Goal: Use online tool/utility: Utilize a website feature to perform a specific function

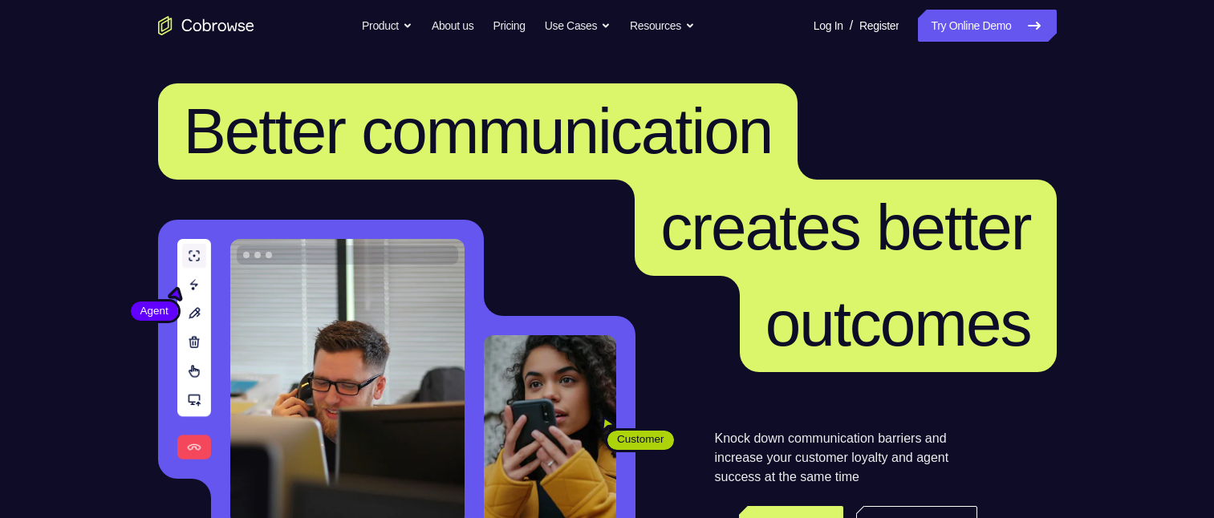
scroll to position [241, 0]
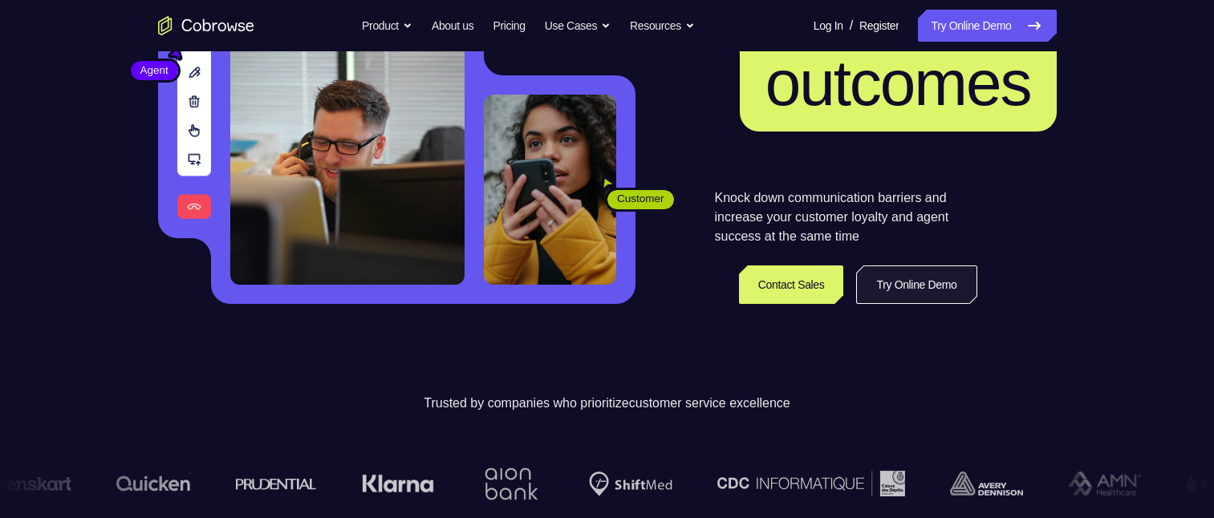
click at [918, 282] on link "Try Online Demo" at bounding box center [916, 285] width 120 height 39
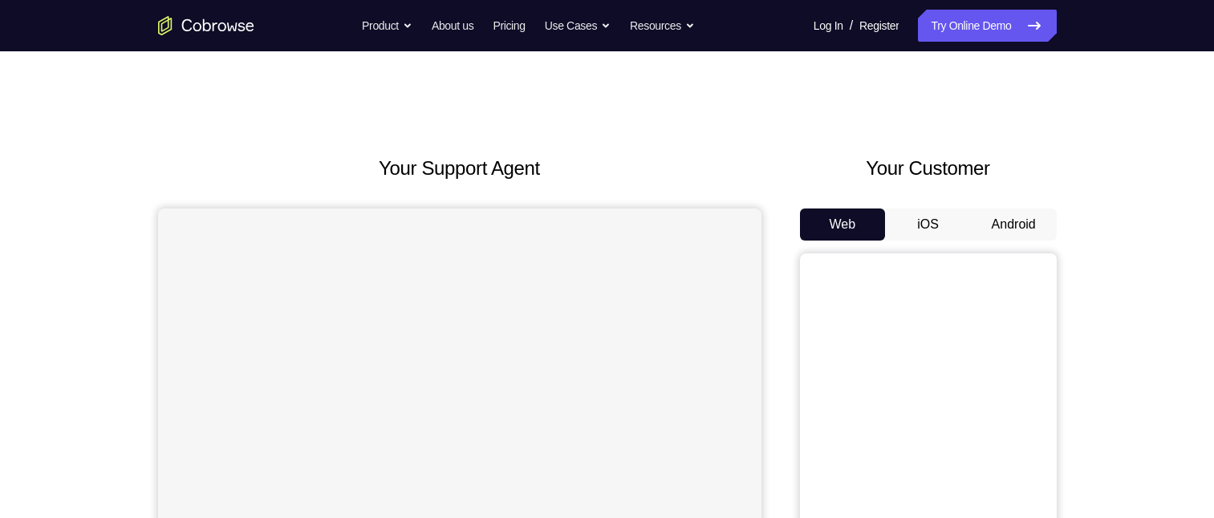
click at [1004, 212] on button "Android" at bounding box center [1014, 225] width 86 height 32
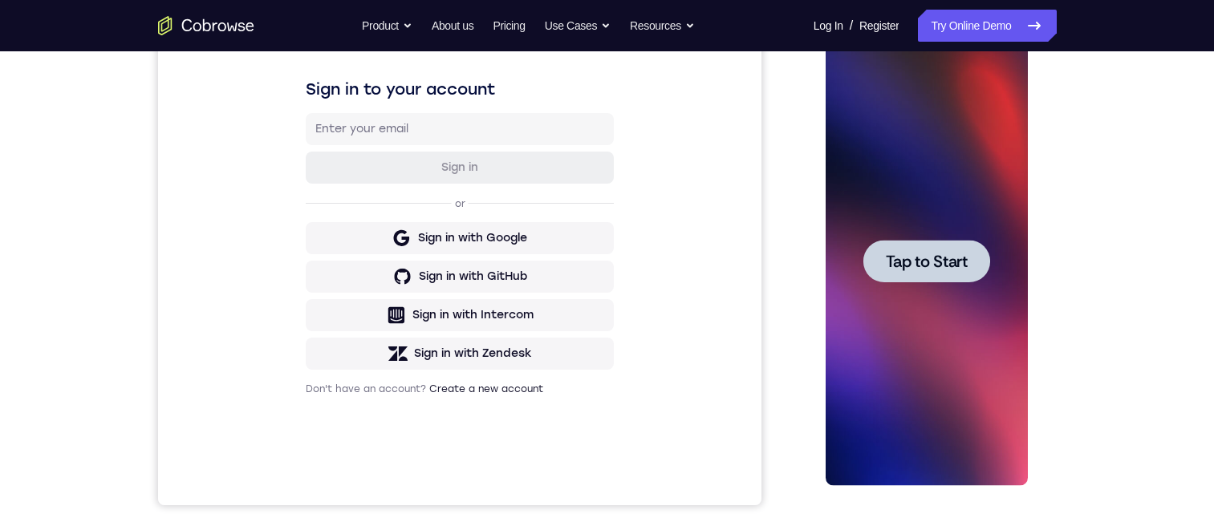
click at [938, 261] on span "Tap to Start" at bounding box center [927, 262] width 82 height 16
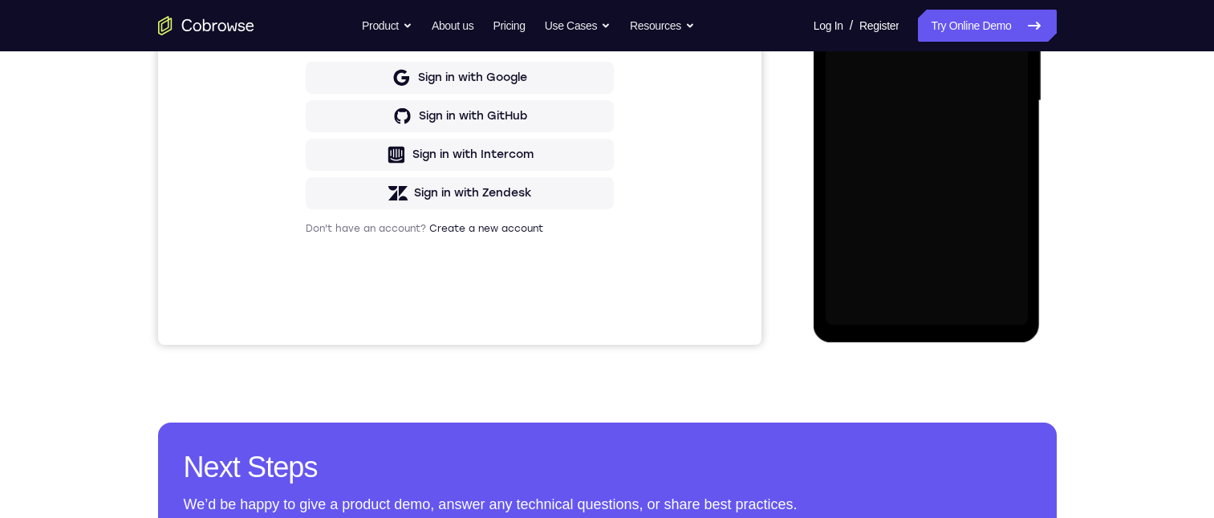
scroll to position [241, 0]
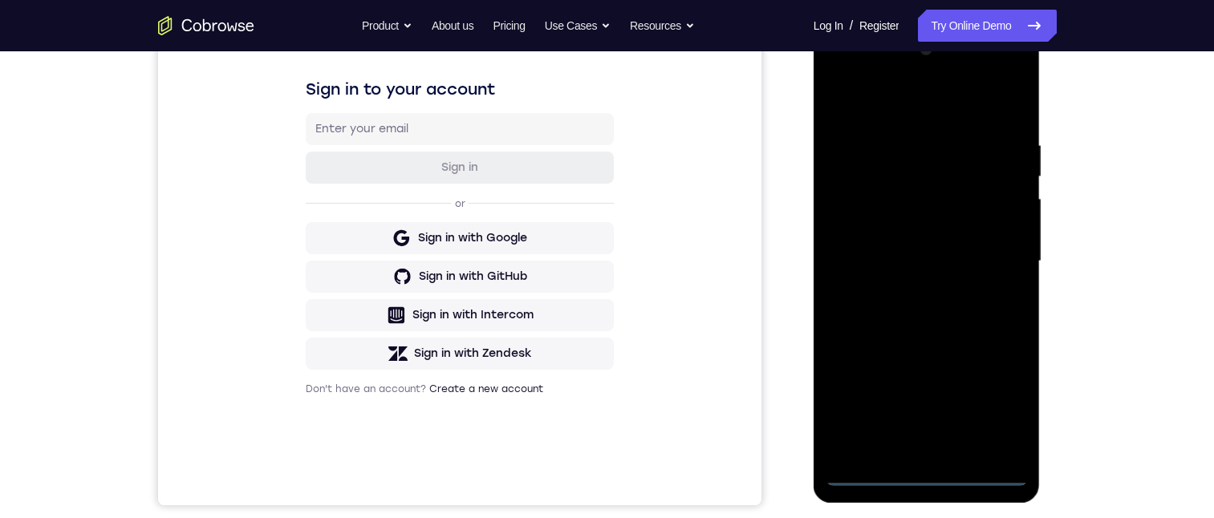
click at [931, 476] on div at bounding box center [927, 261] width 202 height 449
click at [931, 472] on div at bounding box center [927, 261] width 202 height 449
drag, startPoint x: 921, startPoint y: 314, endPoint x: 883, endPoint y: 55, distance: 261.1
click at [883, 56] on div at bounding box center [927, 261] width 202 height 449
click at [942, 175] on div at bounding box center [927, 261] width 202 height 449
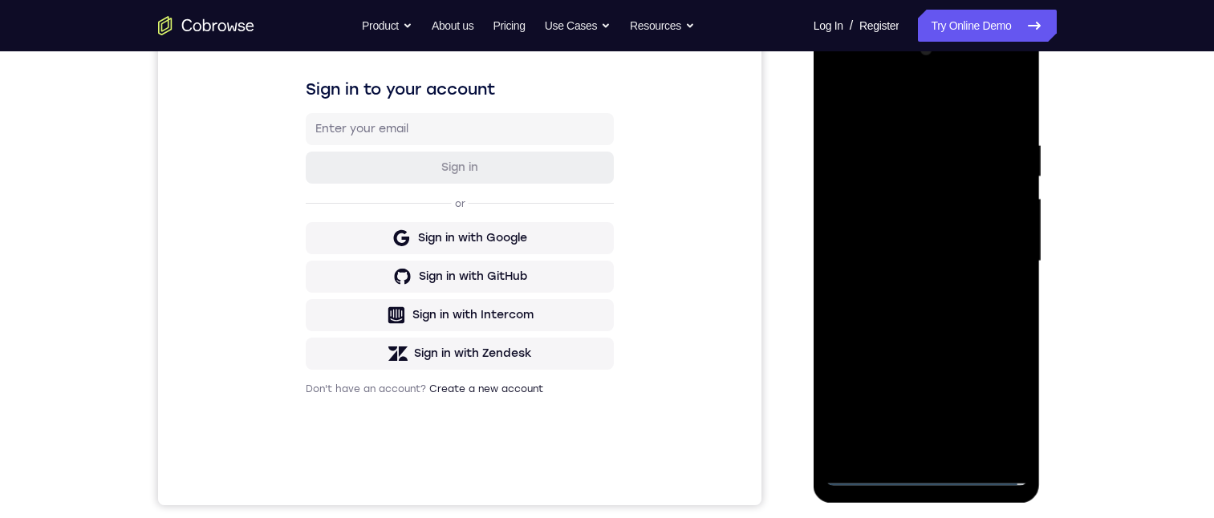
click at [890, 199] on div at bounding box center [927, 261] width 202 height 449
click at [917, 205] on div at bounding box center [927, 261] width 202 height 449
click at [918, 201] on div at bounding box center [927, 261] width 202 height 449
click at [903, 134] on div at bounding box center [927, 261] width 202 height 449
click at [988, 189] on div at bounding box center [927, 261] width 202 height 449
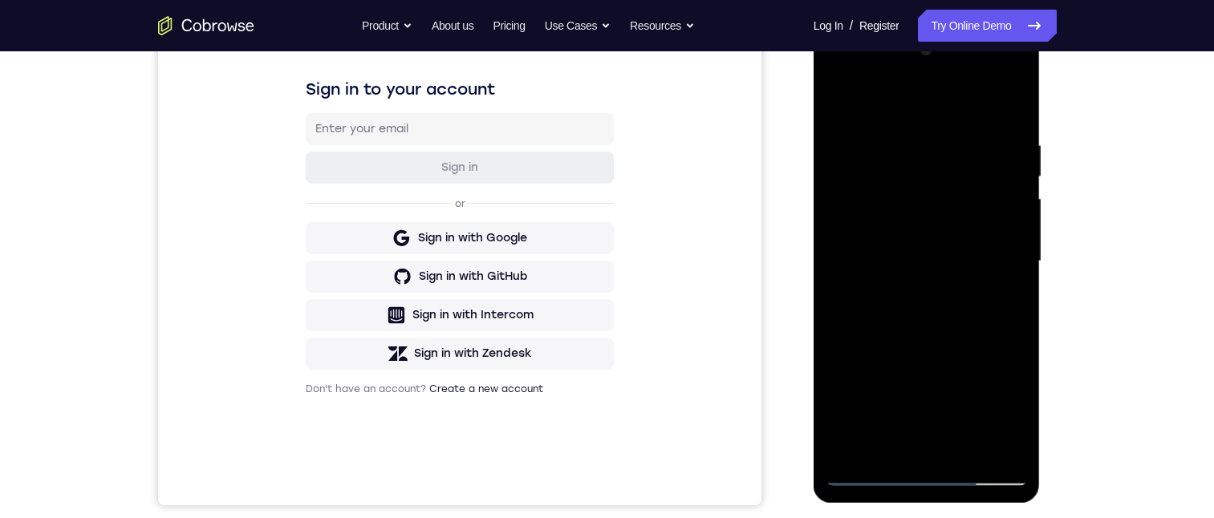
click at [990, 434] on div at bounding box center [927, 261] width 202 height 449
click at [928, 469] on div at bounding box center [927, 261] width 202 height 449
click at [999, 439] on div at bounding box center [927, 261] width 202 height 449
click at [931, 471] on div at bounding box center [927, 261] width 202 height 449
click at [1004, 402] on div at bounding box center [927, 261] width 202 height 449
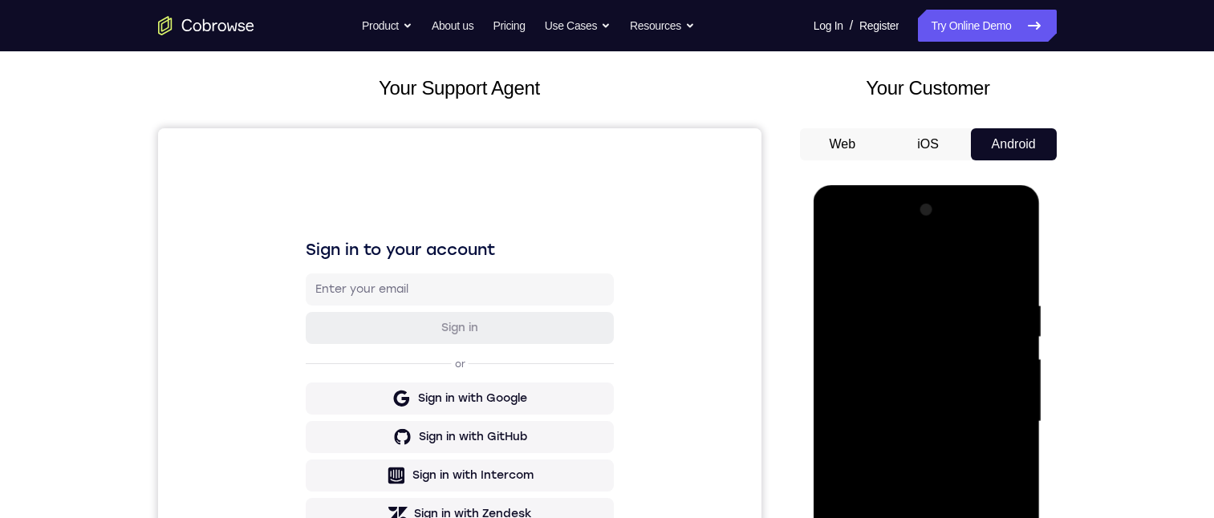
scroll to position [160, 0]
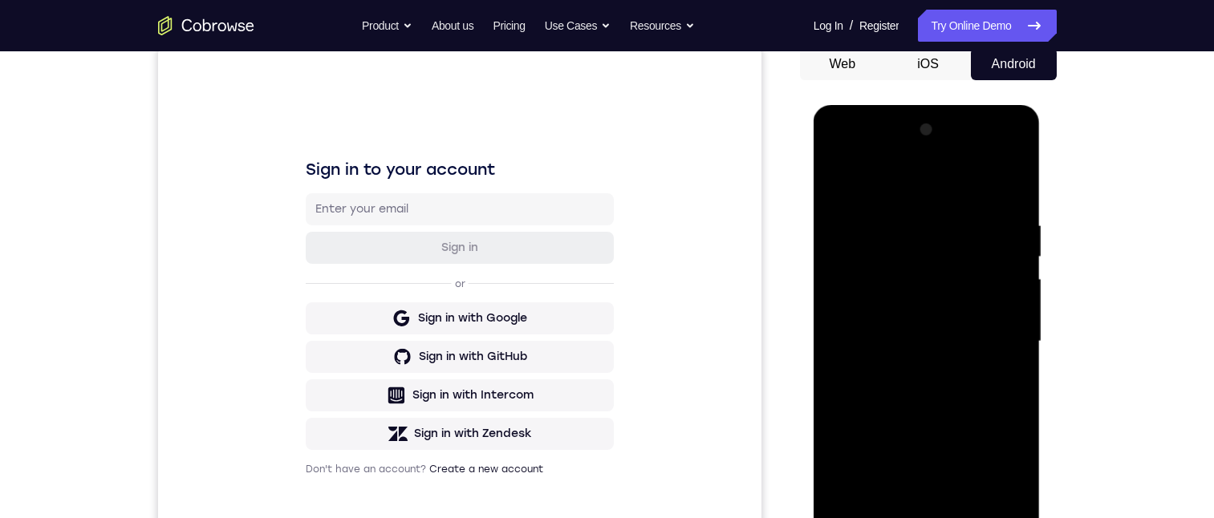
click at [857, 156] on div at bounding box center [927, 341] width 202 height 449
click at [892, 250] on div at bounding box center [927, 341] width 202 height 449
click at [862, 227] on div at bounding box center [927, 341] width 202 height 449
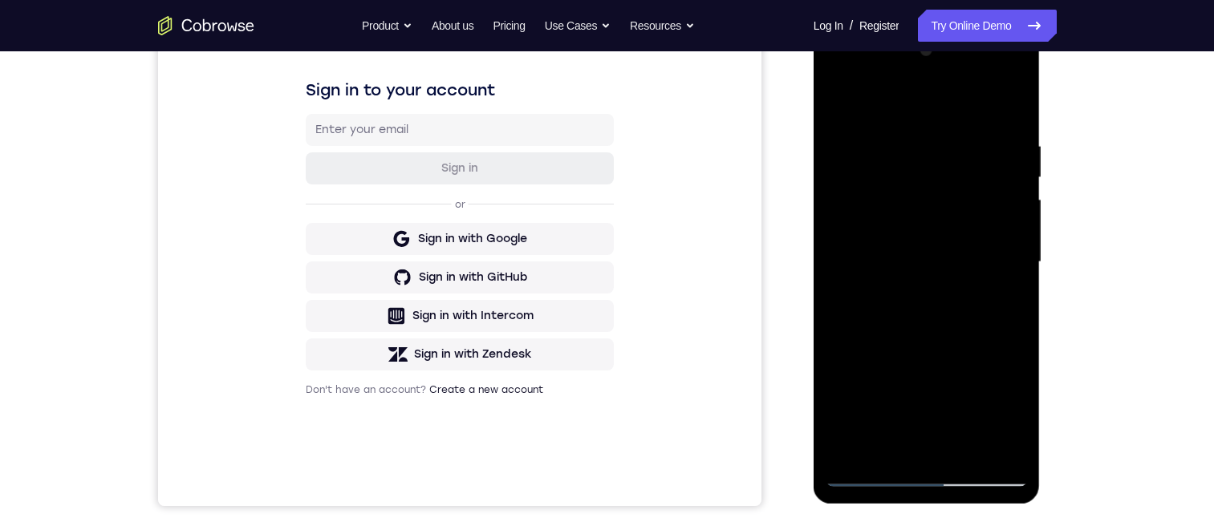
click at [990, 367] on div at bounding box center [927, 262] width 202 height 449
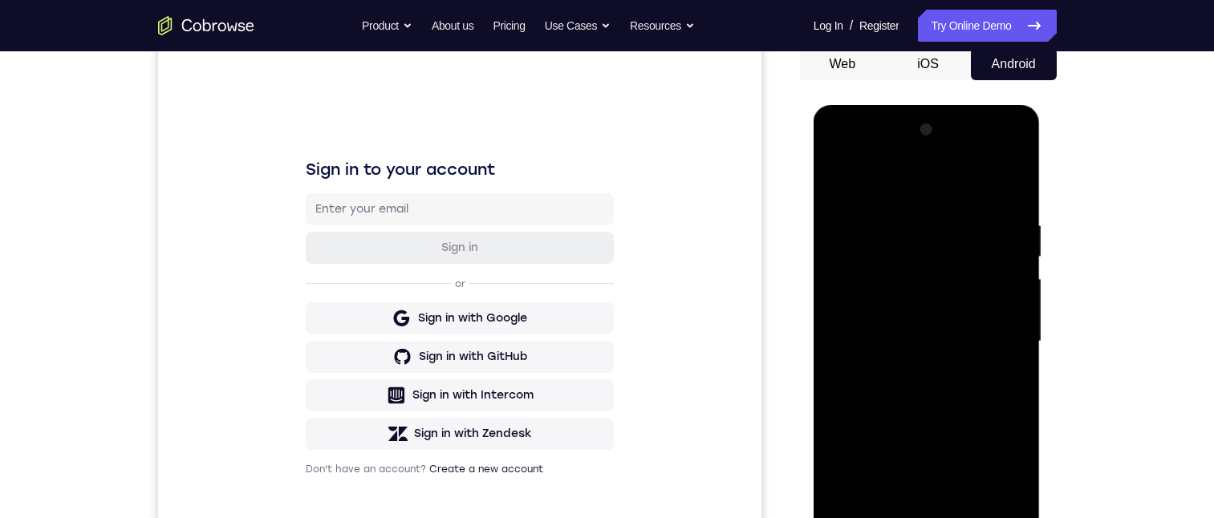
drag, startPoint x: 931, startPoint y: 300, endPoint x: 950, endPoint y: 420, distance: 121.0
click at [892, 278] on div at bounding box center [927, 341] width 202 height 449
click at [990, 500] on div at bounding box center [927, 341] width 202 height 449
click at [977, 500] on div at bounding box center [927, 341] width 202 height 449
click at [973, 497] on div at bounding box center [927, 341] width 202 height 449
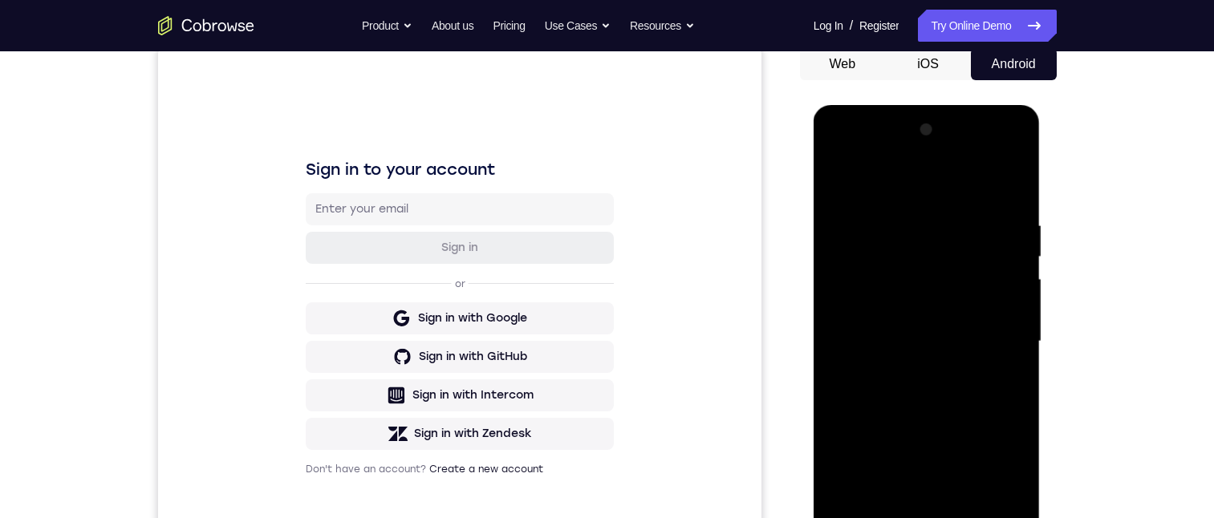
scroll to position [241, 0]
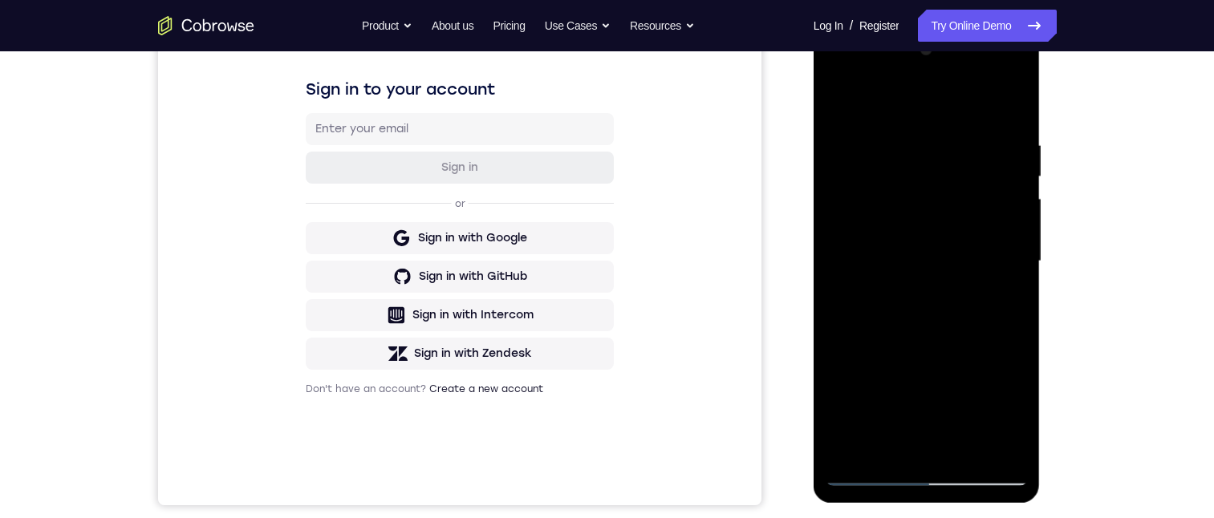
click at [983, 420] on div at bounding box center [927, 261] width 202 height 449
click at [872, 473] on div at bounding box center [927, 261] width 202 height 449
click at [870, 472] on div at bounding box center [927, 261] width 202 height 449
drag, startPoint x: 929, startPoint y: 267, endPoint x: 911, endPoint y: 410, distance: 143.9
click at [942, 397] on div at bounding box center [927, 261] width 202 height 449
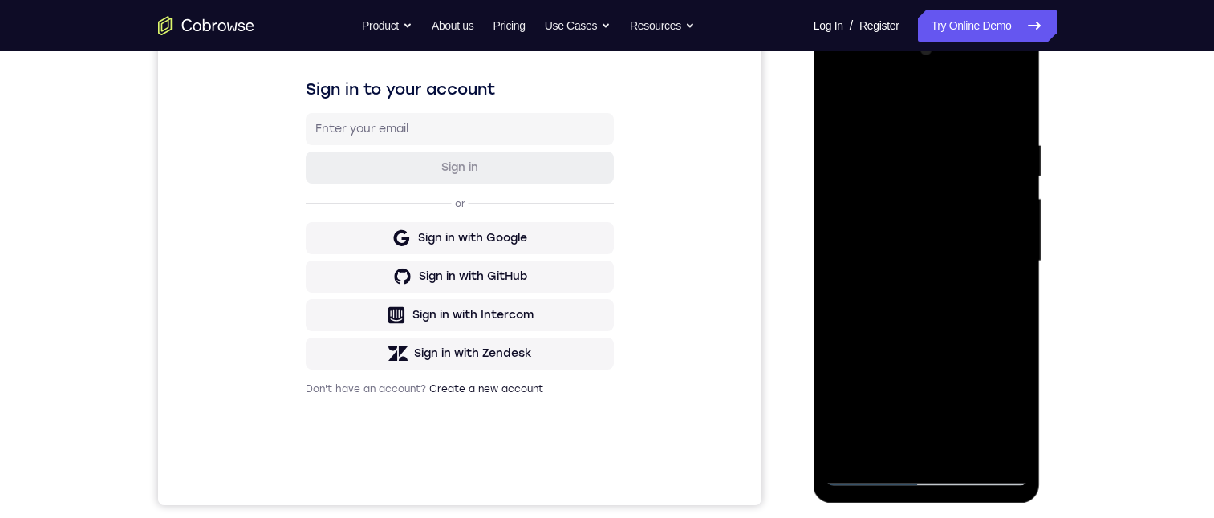
click at [969, 375] on div at bounding box center [927, 261] width 202 height 449
click at [1014, 73] on div at bounding box center [927, 261] width 202 height 449
click at [947, 205] on div at bounding box center [927, 261] width 202 height 449
click at [953, 202] on div at bounding box center [927, 261] width 202 height 449
click at [1015, 74] on div at bounding box center [927, 261] width 202 height 449
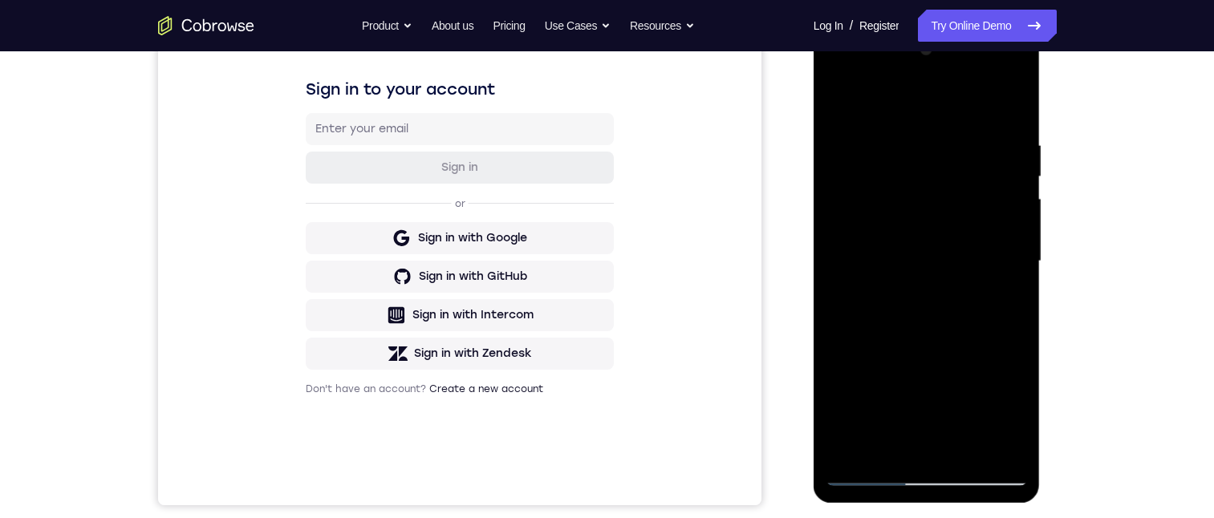
click at [929, 126] on div at bounding box center [927, 261] width 202 height 449
click at [911, 124] on div at bounding box center [927, 261] width 202 height 449
click at [914, 126] on div at bounding box center [927, 261] width 202 height 449
drag, startPoint x: 954, startPoint y: 367, endPoint x: 943, endPoint y: 189, distance: 178.4
click at [960, 156] on div at bounding box center [927, 261] width 202 height 449
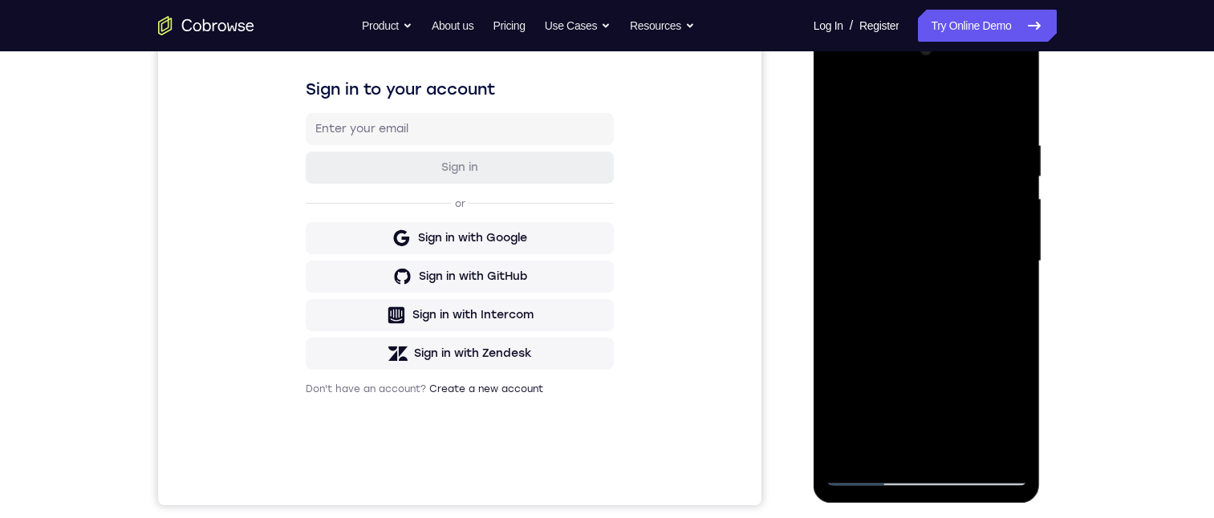
drag, startPoint x: 965, startPoint y: 334, endPoint x: 989, endPoint y: 196, distance: 140.1
click at [989, 196] on div at bounding box center [927, 261] width 202 height 449
drag, startPoint x: 978, startPoint y: 332, endPoint x: 1007, endPoint y: 181, distance: 154.4
click at [1005, 180] on div at bounding box center [927, 261] width 202 height 449
drag, startPoint x: 984, startPoint y: 375, endPoint x: 1014, endPoint y: 117, distance: 259.2
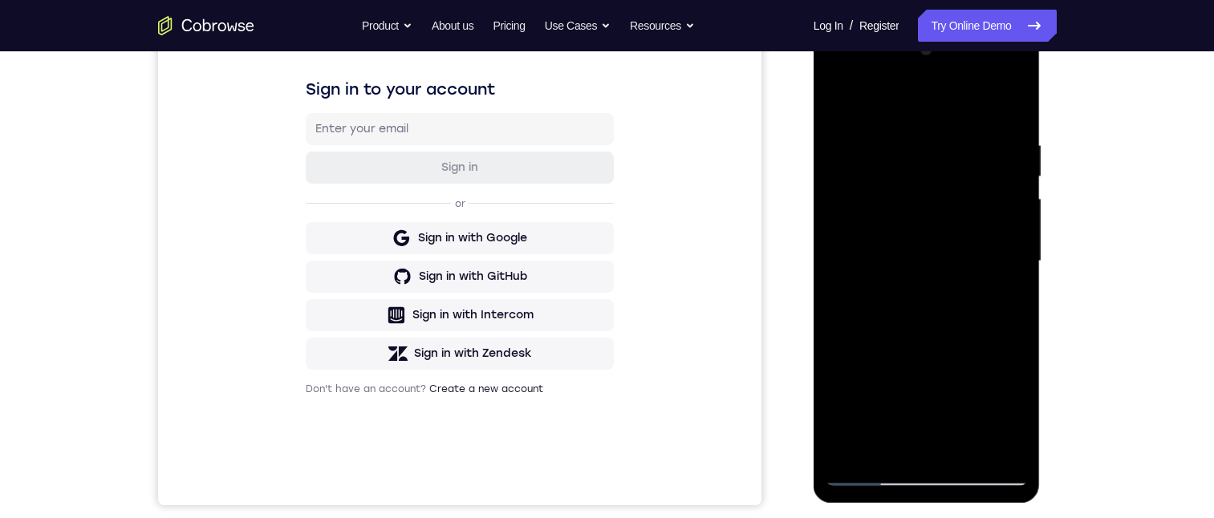
click at [1014, 119] on div at bounding box center [927, 261] width 202 height 449
drag, startPoint x: 958, startPoint y: 393, endPoint x: 982, endPoint y: 152, distance: 242.7
click at [982, 152] on div at bounding box center [927, 261] width 202 height 449
click at [987, 409] on div at bounding box center [927, 261] width 202 height 449
click at [979, 313] on div at bounding box center [927, 261] width 202 height 449
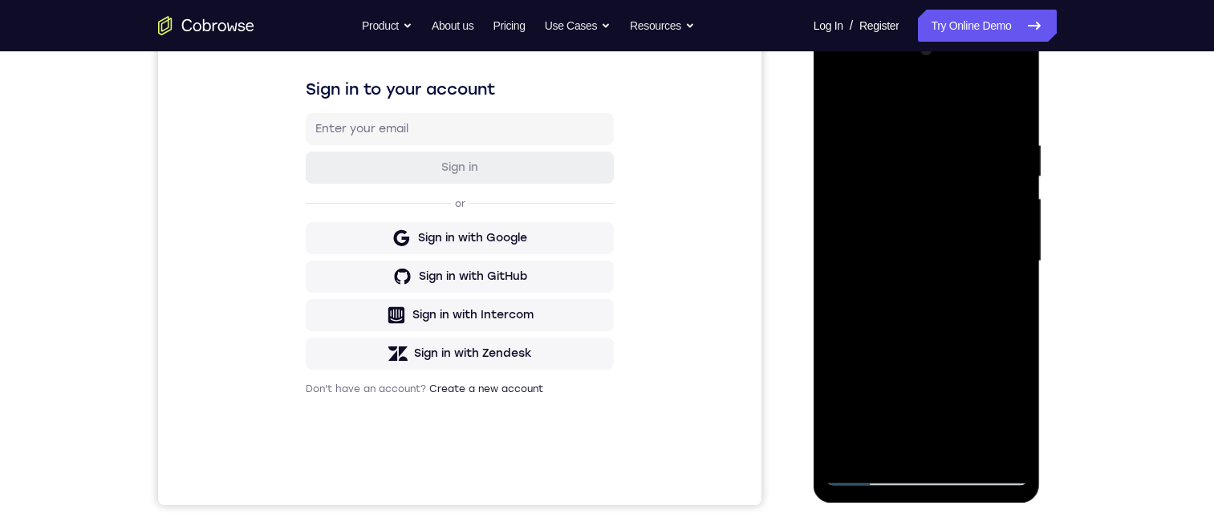
click at [976, 291] on div at bounding box center [927, 261] width 202 height 449
drag, startPoint x: 969, startPoint y: 205, endPoint x: 963, endPoint y: 326, distance: 121.3
click at [964, 326] on div at bounding box center [927, 261] width 202 height 449
drag, startPoint x: 956, startPoint y: 221, endPoint x: 955, endPoint y: 186, distance: 34.5
click at [956, 189] on div at bounding box center [927, 261] width 202 height 449
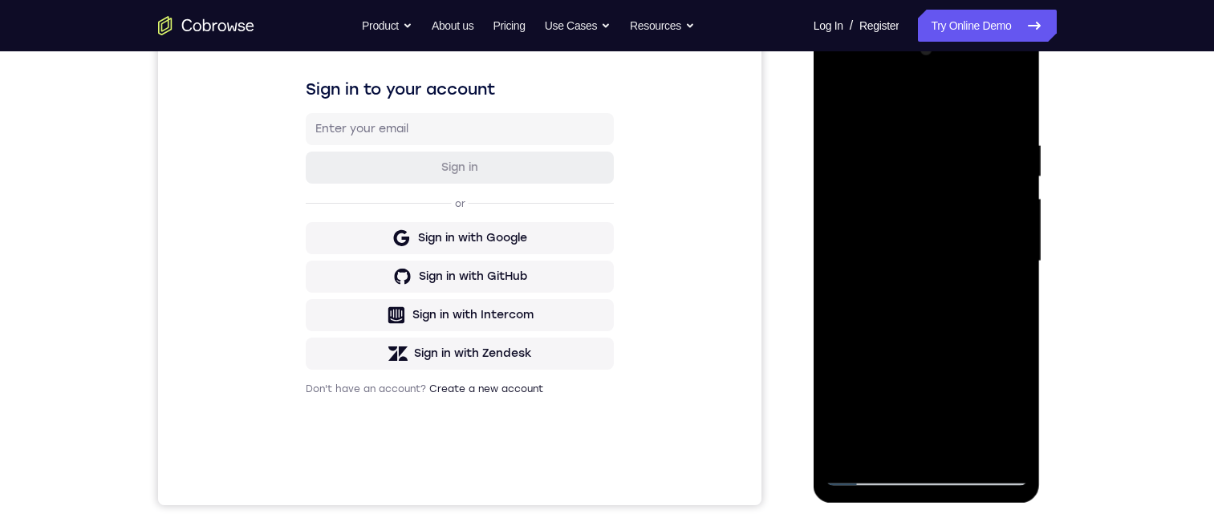
click at [885, 401] on div at bounding box center [927, 261] width 202 height 449
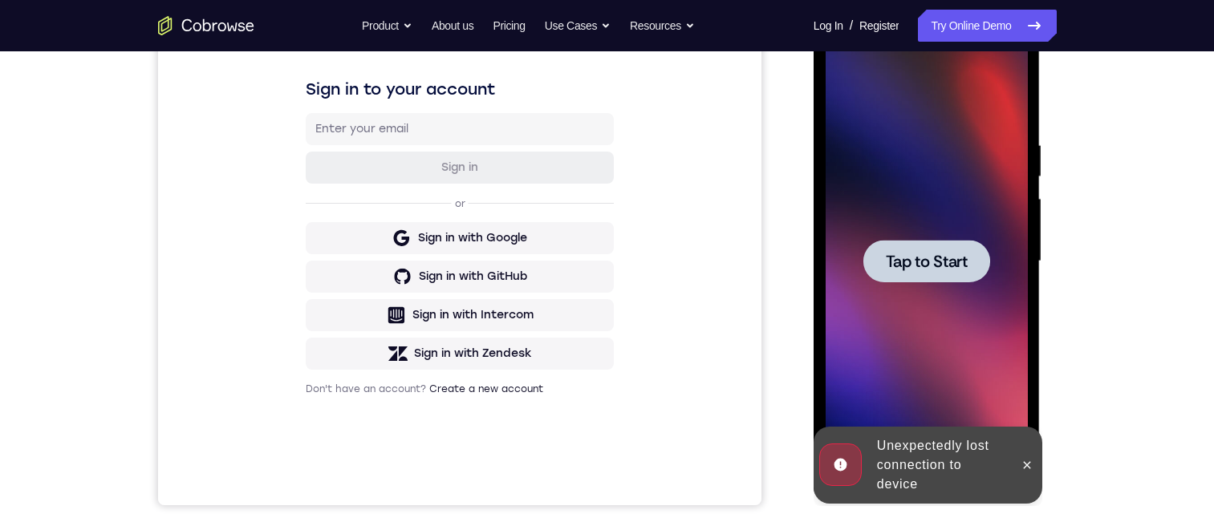
click at [935, 272] on div at bounding box center [926, 261] width 127 height 43
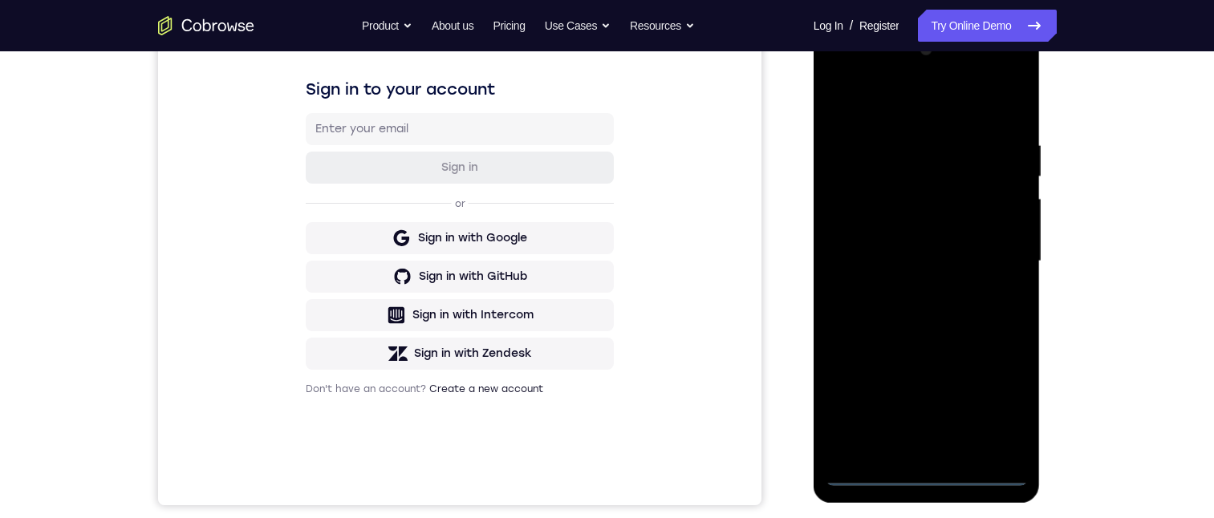
click at [927, 474] on div at bounding box center [927, 261] width 202 height 449
drag, startPoint x: 960, startPoint y: 367, endPoint x: 926, endPoint y: 68, distance: 301.2
click at [926, 67] on div at bounding box center [927, 261] width 202 height 449
click at [952, 176] on div at bounding box center [927, 261] width 202 height 449
click at [927, 193] on div at bounding box center [927, 261] width 202 height 449
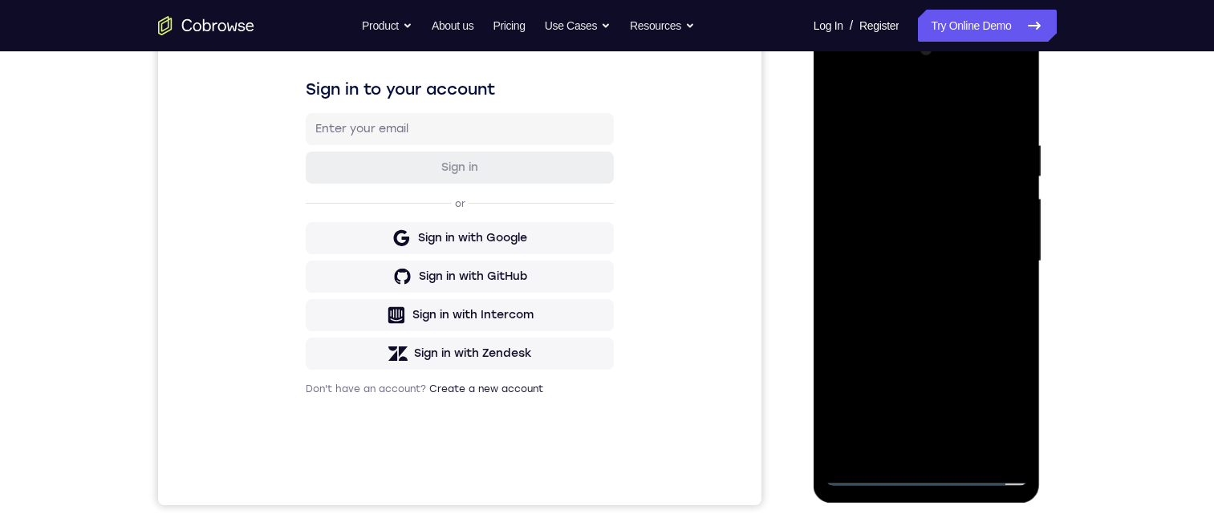
click at [941, 136] on div at bounding box center [927, 261] width 202 height 449
click at [1004, 179] on div at bounding box center [927, 261] width 202 height 449
click at [1011, 445] on div at bounding box center [927, 261] width 202 height 449
click at [1002, 443] on div at bounding box center [927, 261] width 202 height 449
click at [920, 466] on div at bounding box center [927, 261] width 202 height 449
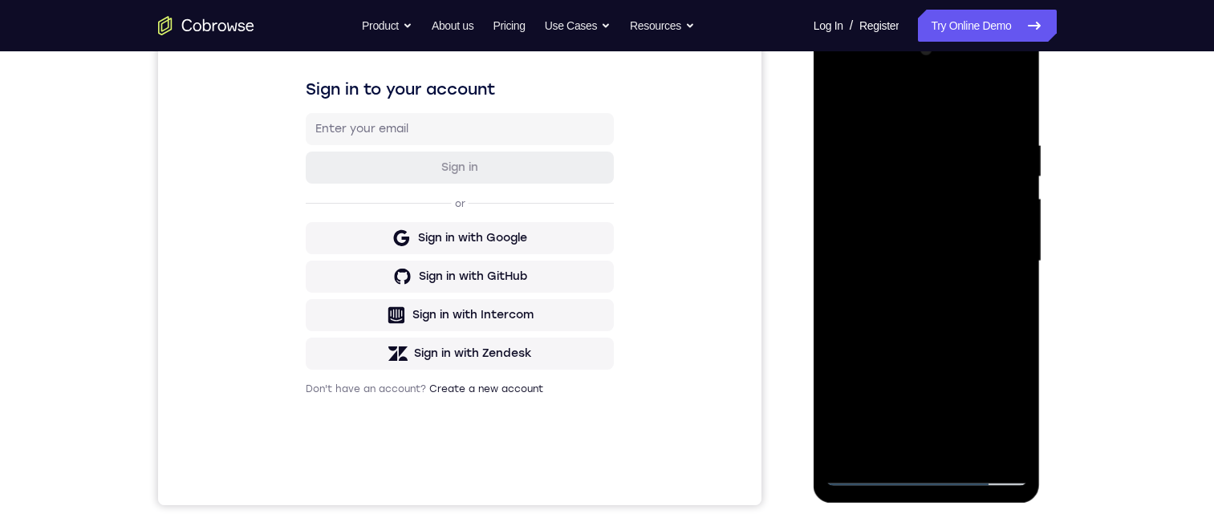
click at [934, 473] on div at bounding box center [927, 261] width 202 height 449
click at [988, 399] on div at bounding box center [927, 261] width 202 height 449
click at [838, 71] on div at bounding box center [927, 261] width 202 height 449
click at [892, 172] on div at bounding box center [927, 261] width 202 height 449
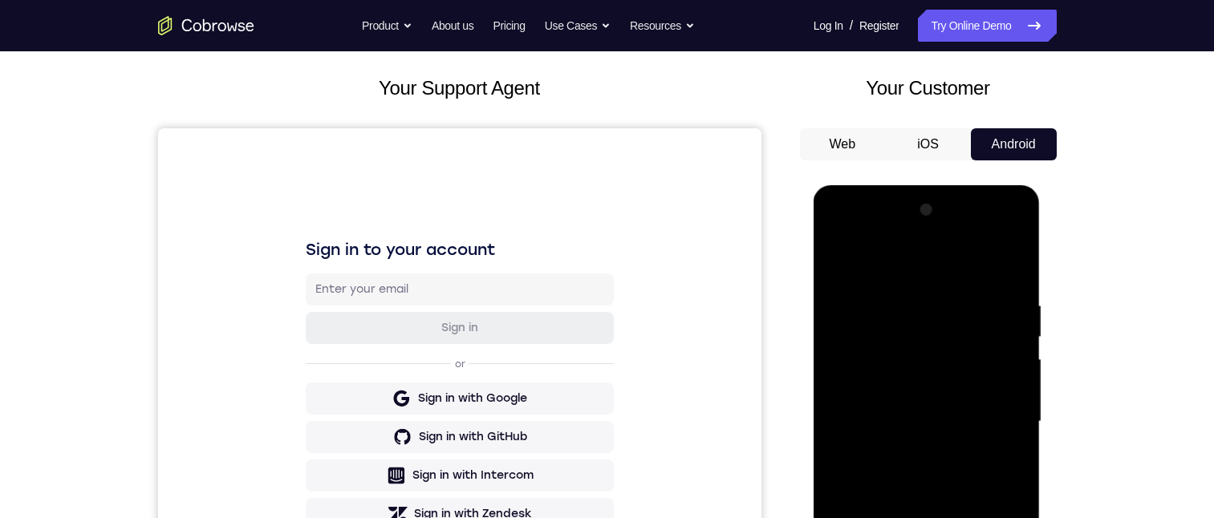
drag, startPoint x: 858, startPoint y: 400, endPoint x: 1970, endPoint y: 355, distance: 1112.1
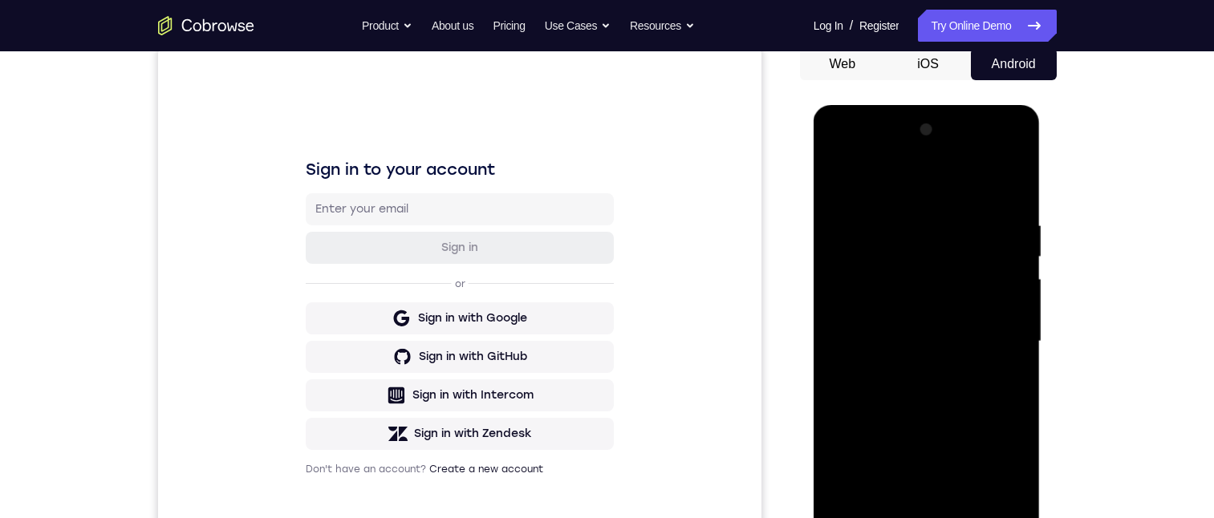
click at [1156, 169] on div "Your Support Agent Your Customer Web iOS Android Next Steps We’d be happy to gi…" at bounding box center [607, 420] width 1214 height 1058
click at [865, 262] on div at bounding box center [927, 341] width 202 height 449
drag, startPoint x: 949, startPoint y: 453, endPoint x: 908, endPoint y: 305, distance: 154.0
click at [908, 307] on div at bounding box center [927, 341] width 202 height 449
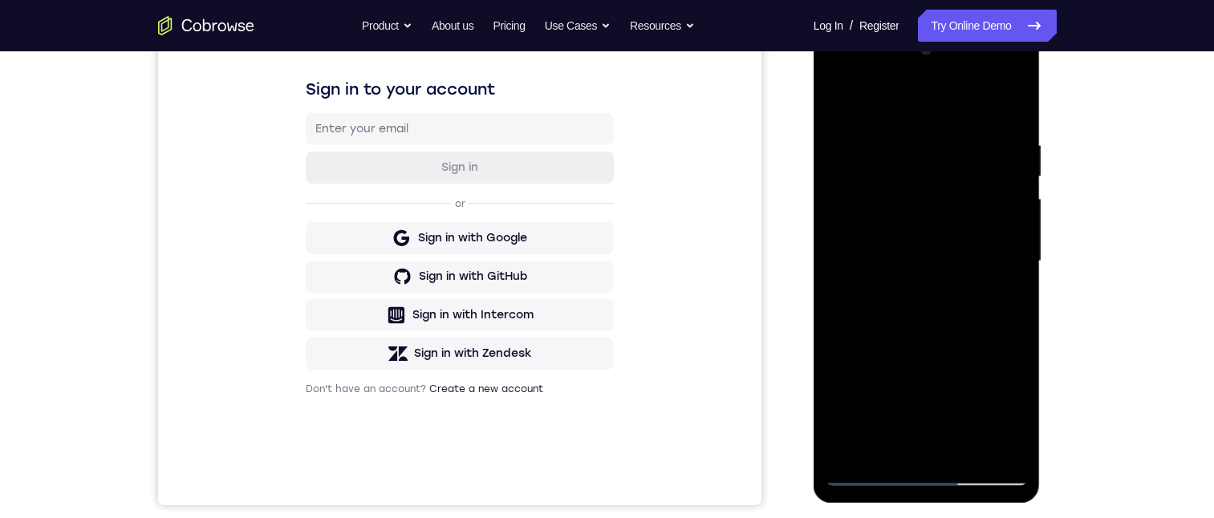
drag, startPoint x: 906, startPoint y: 221, endPoint x: 911, endPoint y: 361, distance: 140.5
click at [918, 354] on div at bounding box center [927, 261] width 202 height 449
click at [859, 474] on div at bounding box center [927, 261] width 202 height 449
click at [866, 475] on div at bounding box center [927, 261] width 202 height 449
click at [866, 474] on div at bounding box center [927, 261] width 202 height 449
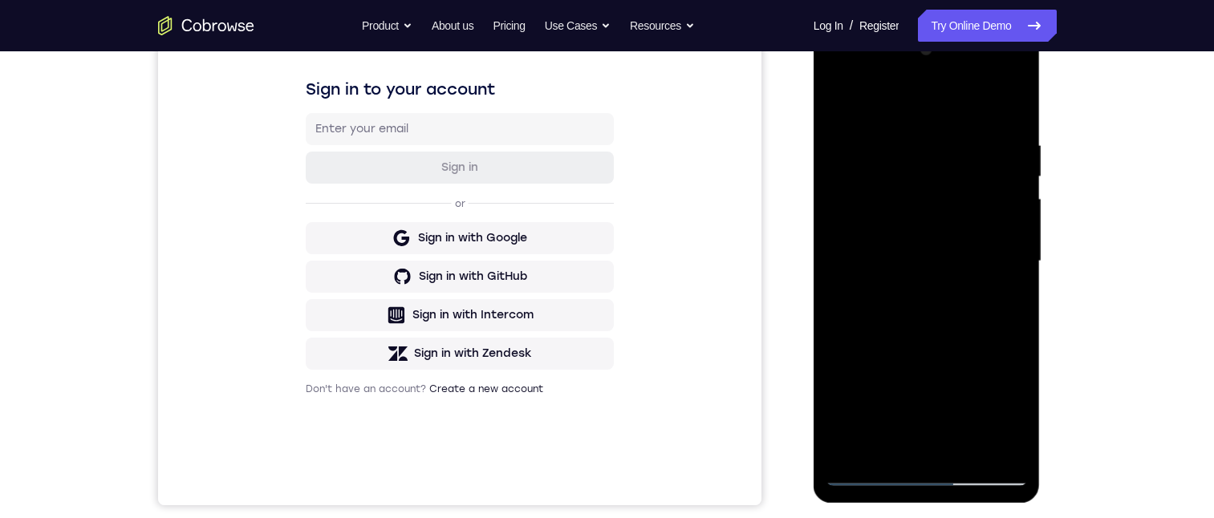
click at [918, 170] on div at bounding box center [927, 261] width 202 height 449
click at [919, 211] on div at bounding box center [927, 261] width 202 height 449
click at [920, 208] on div at bounding box center [927, 261] width 202 height 449
click at [883, 343] on div at bounding box center [927, 261] width 202 height 449
click at [883, 299] on div at bounding box center [927, 261] width 202 height 449
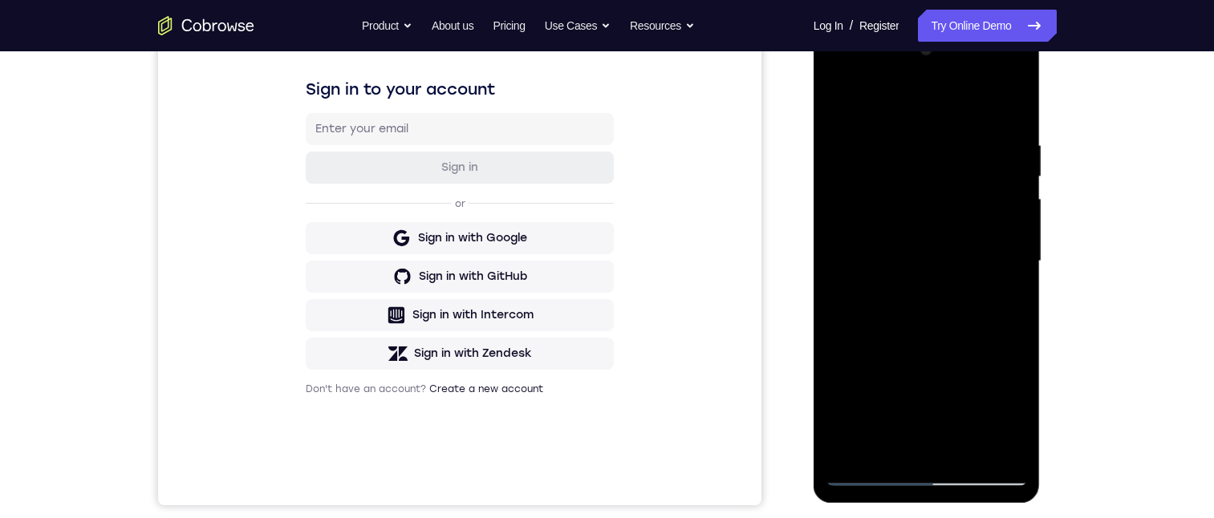
click at [859, 468] on div at bounding box center [927, 261] width 202 height 449
click at [870, 471] on div at bounding box center [927, 261] width 202 height 449
drag, startPoint x: 915, startPoint y: 362, endPoint x: 893, endPoint y: 270, distance: 94.0
click at [892, 268] on div at bounding box center [927, 261] width 202 height 449
drag, startPoint x: 979, startPoint y: 283, endPoint x: 965, endPoint y: 226, distance: 58.6
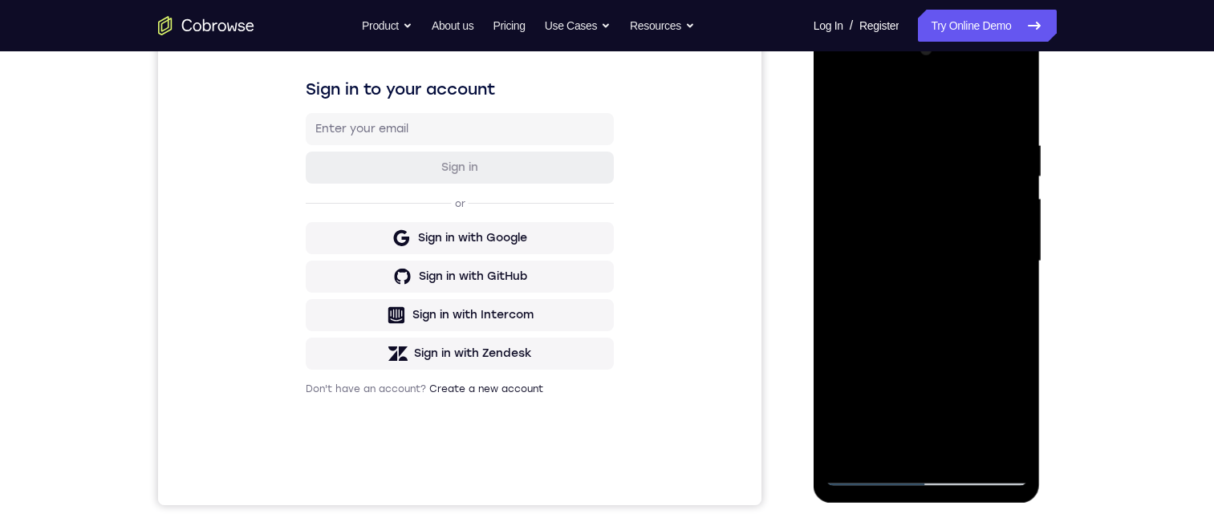
click at [964, 229] on div at bounding box center [927, 261] width 202 height 449
click at [944, 182] on div at bounding box center [927, 261] width 202 height 449
click at [857, 184] on div at bounding box center [927, 261] width 202 height 449
click at [983, 227] on div at bounding box center [927, 261] width 202 height 449
drag, startPoint x: 867, startPoint y: 469, endPoint x: 1674, endPoint y: 538, distance: 809.3
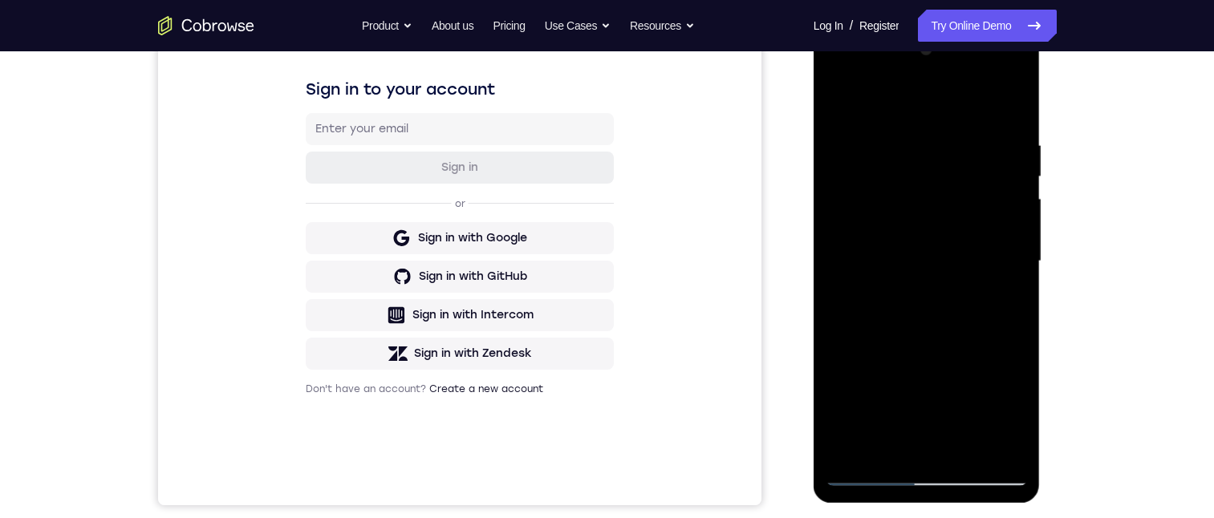
click at [867, 469] on div at bounding box center [927, 261] width 202 height 449
click at [867, 474] on div at bounding box center [927, 261] width 202 height 449
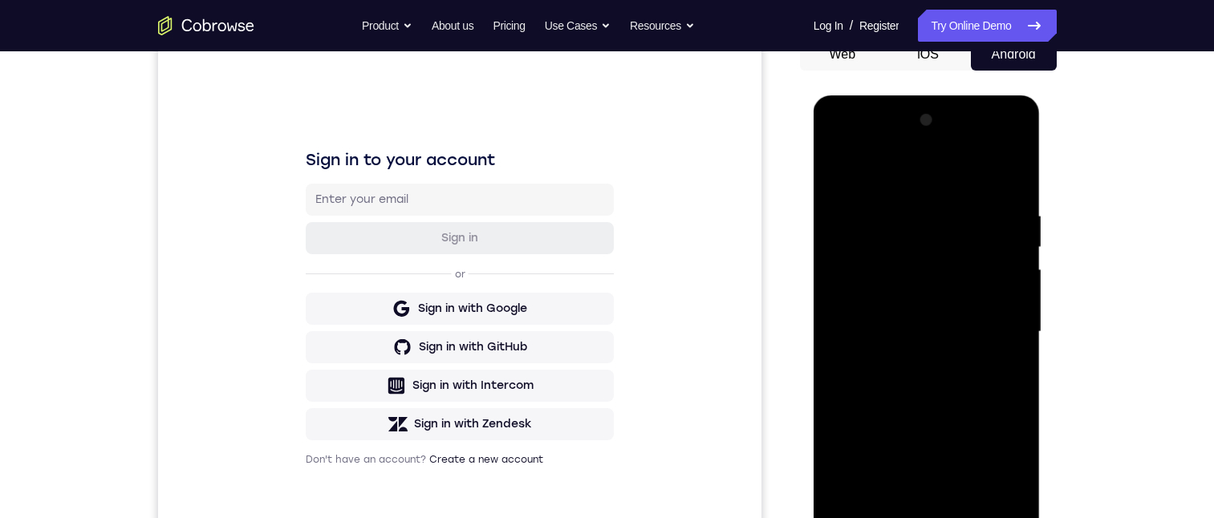
scroll to position [160, 0]
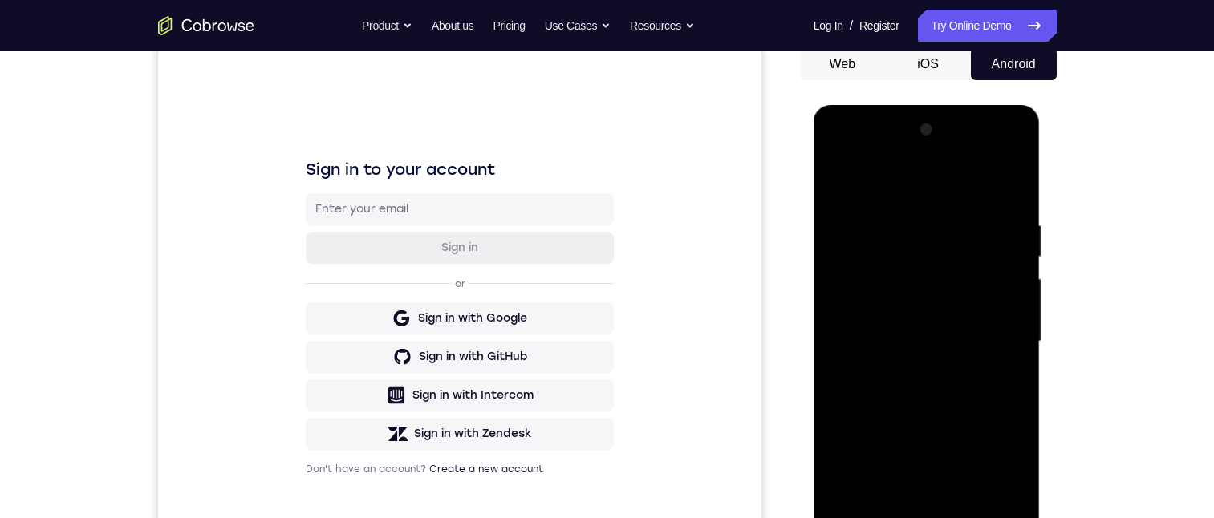
drag, startPoint x: 883, startPoint y: 185, endPoint x: 1041, endPoint y: 215, distance: 160.0
click at [1042, 176] on html "Online web based iOS Simulators and Android Emulators. Run iPhone, iPad, Mobile…" at bounding box center [928, 345] width 229 height 481
click at [986, 339] on div at bounding box center [927, 341] width 202 height 449
click at [870, 517] on div at bounding box center [927, 341] width 202 height 449
click at [871, 517] on div at bounding box center [927, 341] width 202 height 449
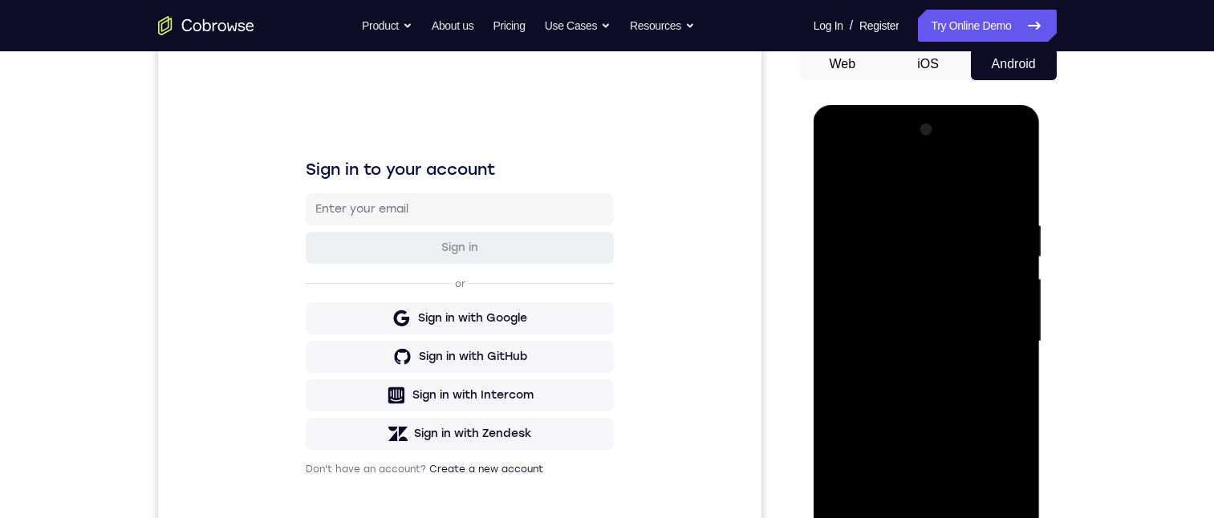
scroll to position [241, 0]
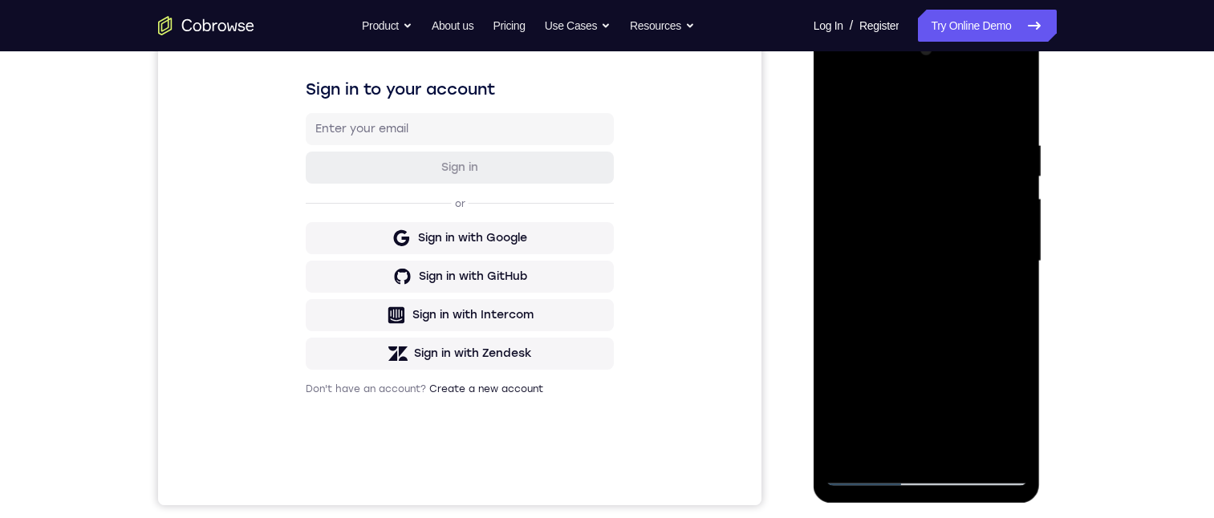
click at [995, 222] on div at bounding box center [927, 261] width 202 height 449
click at [860, 476] on div at bounding box center [927, 261] width 202 height 449
click at [980, 232] on div at bounding box center [927, 261] width 202 height 449
click at [868, 473] on div at bounding box center [927, 261] width 202 height 449
drag, startPoint x: 948, startPoint y: 152, endPoint x: 956, endPoint y: 243, distance: 91.0
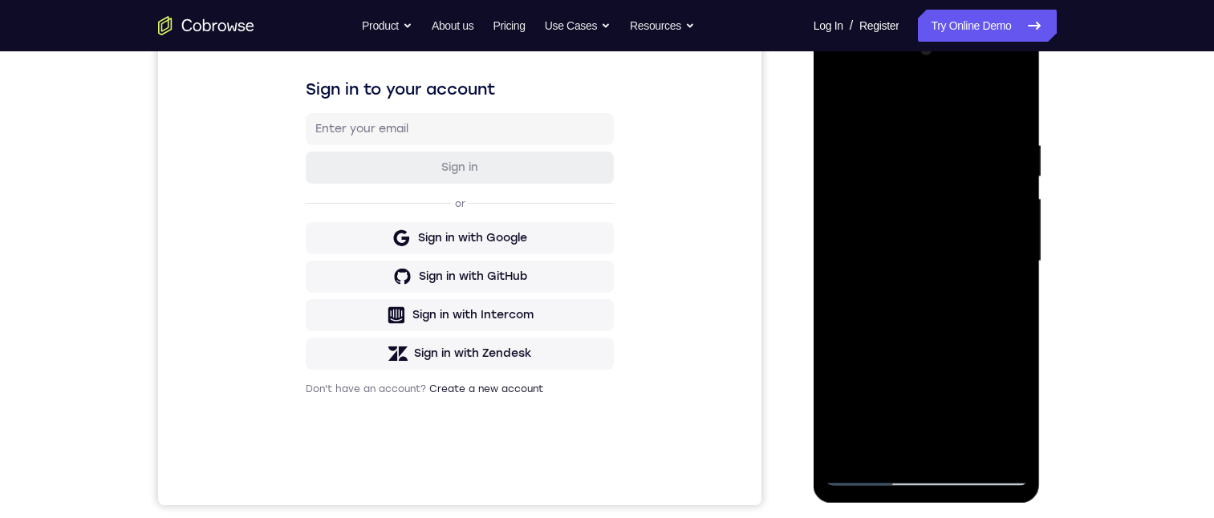
click at [956, 243] on div at bounding box center [927, 261] width 202 height 449
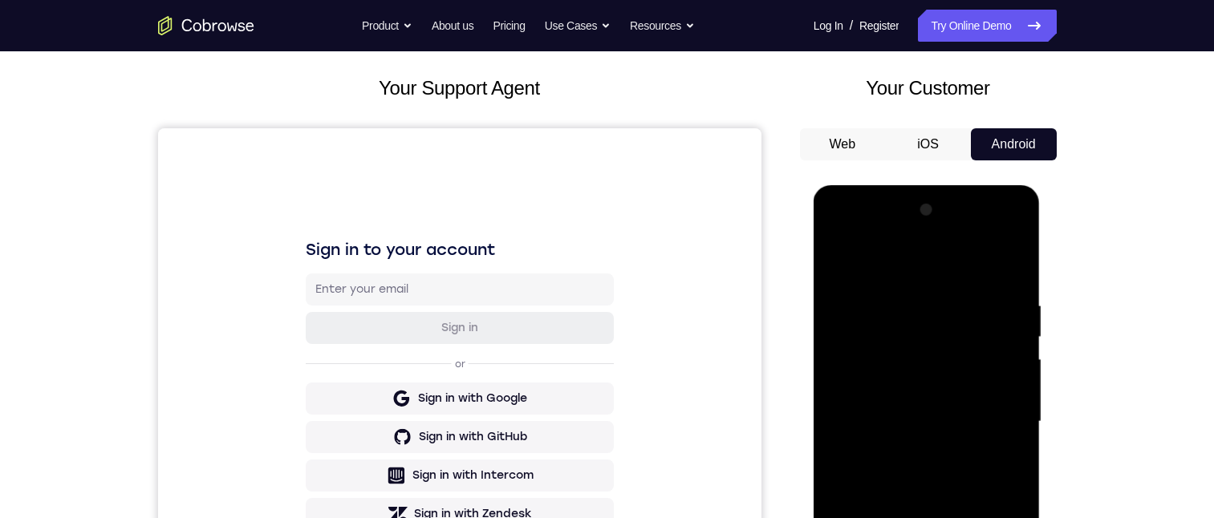
click at [931, 299] on div at bounding box center [927, 421] width 202 height 449
click at [872, 517] on div at bounding box center [927, 421] width 202 height 449
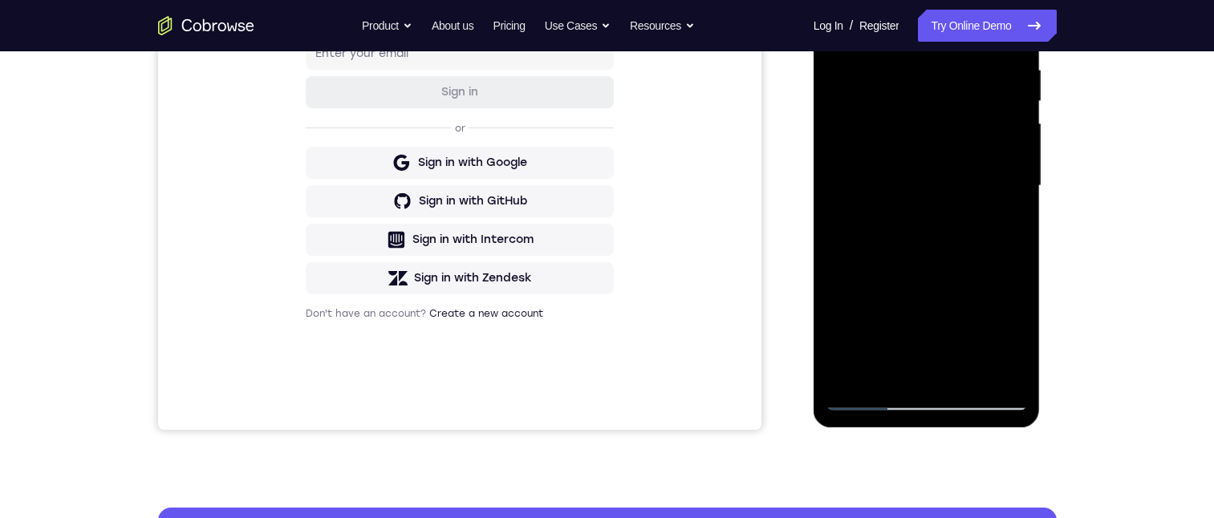
scroll to position [241, 0]
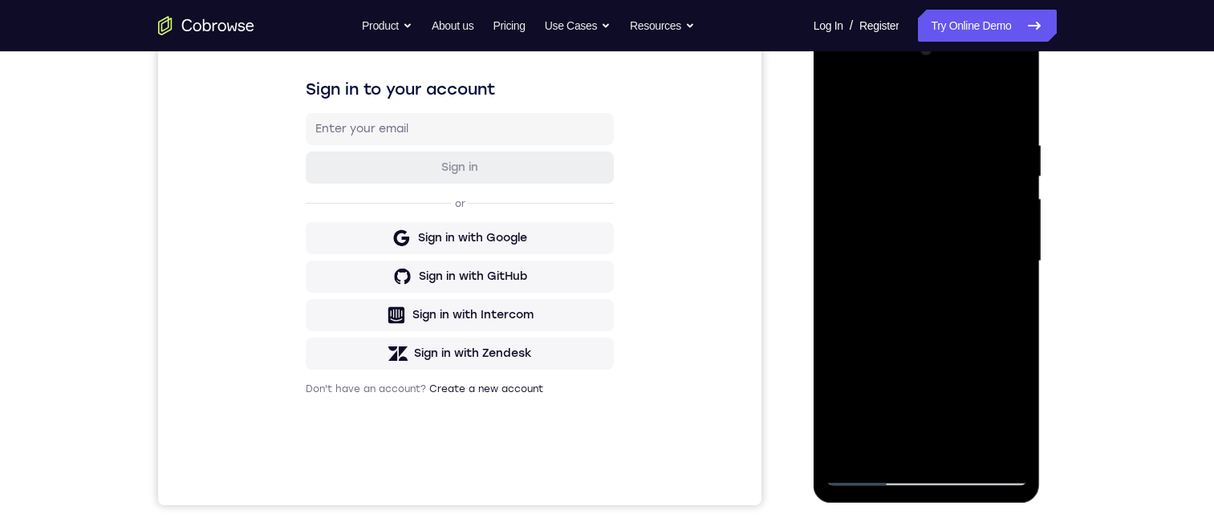
click at [1014, 72] on div at bounding box center [927, 261] width 202 height 449
click at [952, 205] on div at bounding box center [927, 261] width 202 height 449
click at [873, 471] on div at bounding box center [927, 261] width 202 height 449
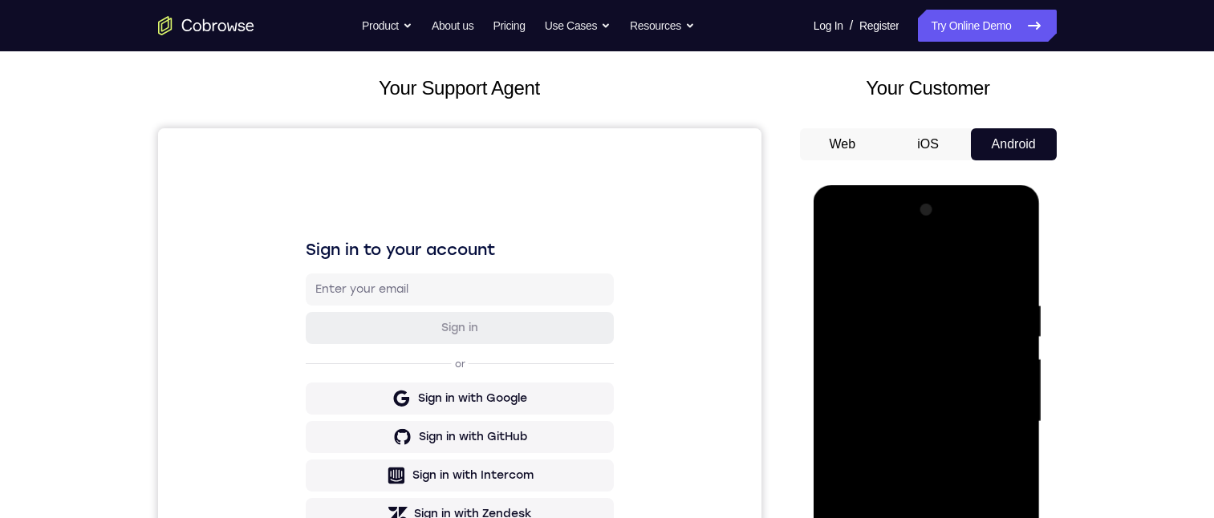
drag, startPoint x: 887, startPoint y: 261, endPoint x: 1037, endPoint y: 233, distance: 152.5
click at [1037, 227] on div at bounding box center [927, 424] width 227 height 478
drag, startPoint x: 988, startPoint y: 388, endPoint x: 946, endPoint y: 439, distance: 65.5
click at [947, 432] on div at bounding box center [927, 421] width 202 height 449
click at [863, 517] on div at bounding box center [927, 421] width 202 height 449
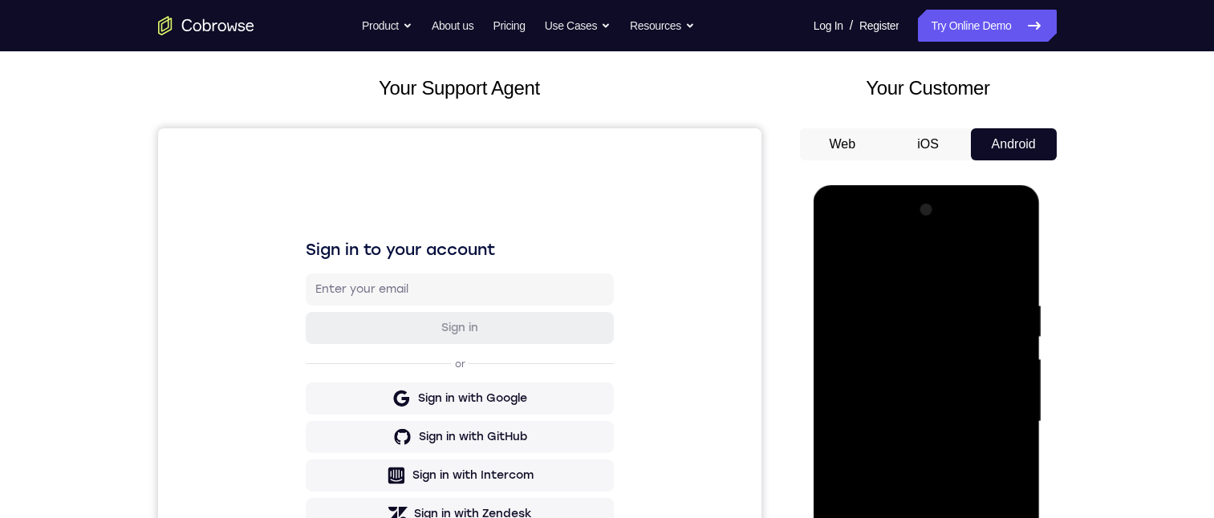
click at [870, 517] on div at bounding box center [927, 421] width 202 height 449
click at [871, 517] on div at bounding box center [927, 421] width 202 height 449
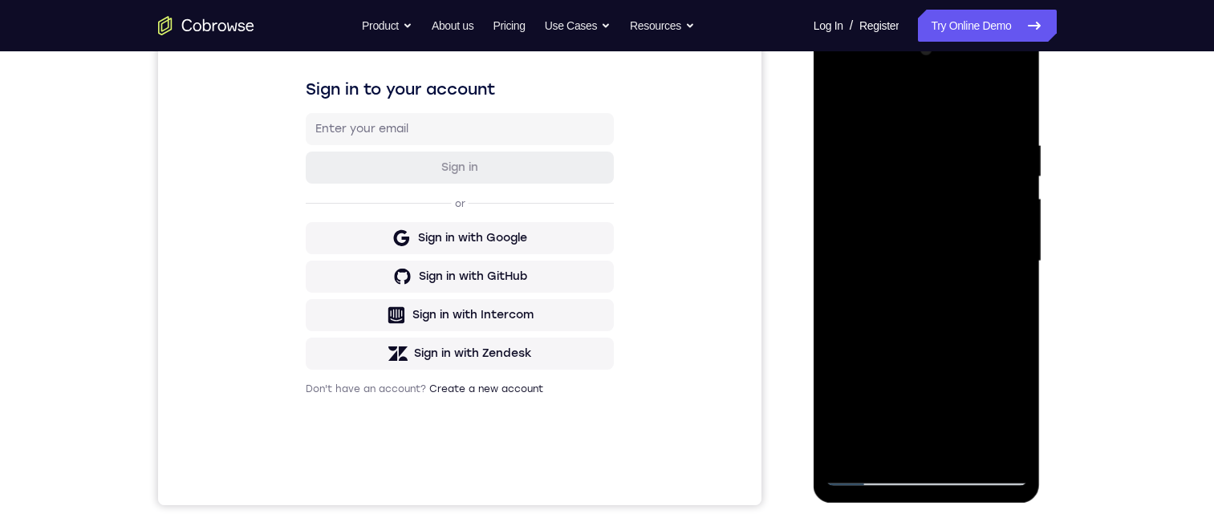
click at [876, 476] on div at bounding box center [927, 261] width 202 height 449
click at [945, 122] on div at bounding box center [927, 261] width 202 height 449
click at [985, 128] on div at bounding box center [927, 261] width 202 height 449
click at [919, 286] on div at bounding box center [927, 261] width 202 height 449
click at [984, 299] on div at bounding box center [927, 261] width 202 height 449
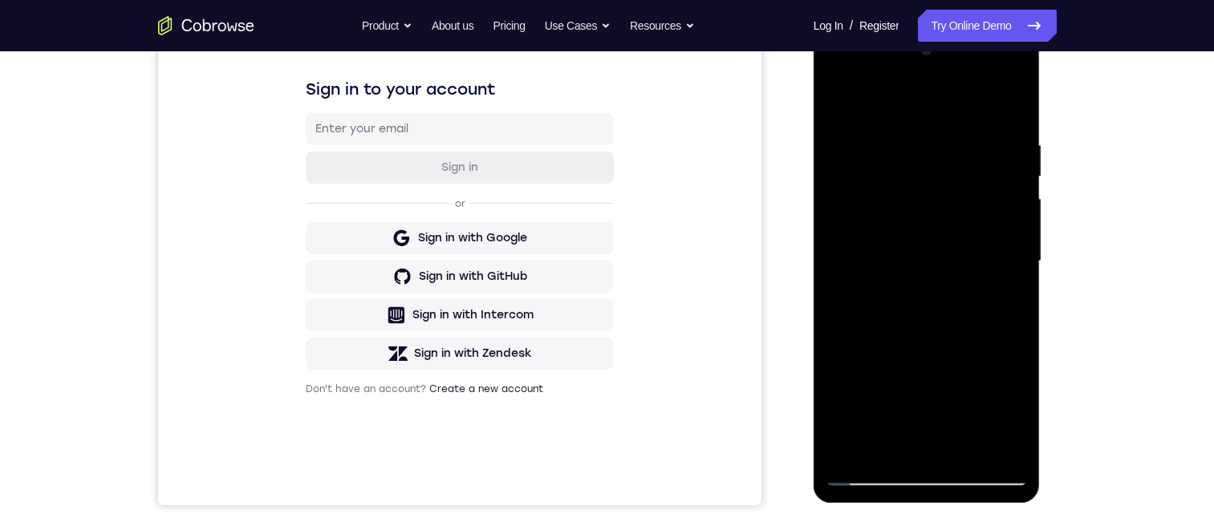
click at [947, 420] on div at bounding box center [927, 261] width 202 height 449
click at [924, 471] on div at bounding box center [927, 261] width 202 height 449
drag, startPoint x: 946, startPoint y: 355, endPoint x: 915, endPoint y: 182, distance: 176.0
click at [911, 166] on div at bounding box center [927, 261] width 202 height 449
click at [914, 78] on div at bounding box center [927, 261] width 202 height 449
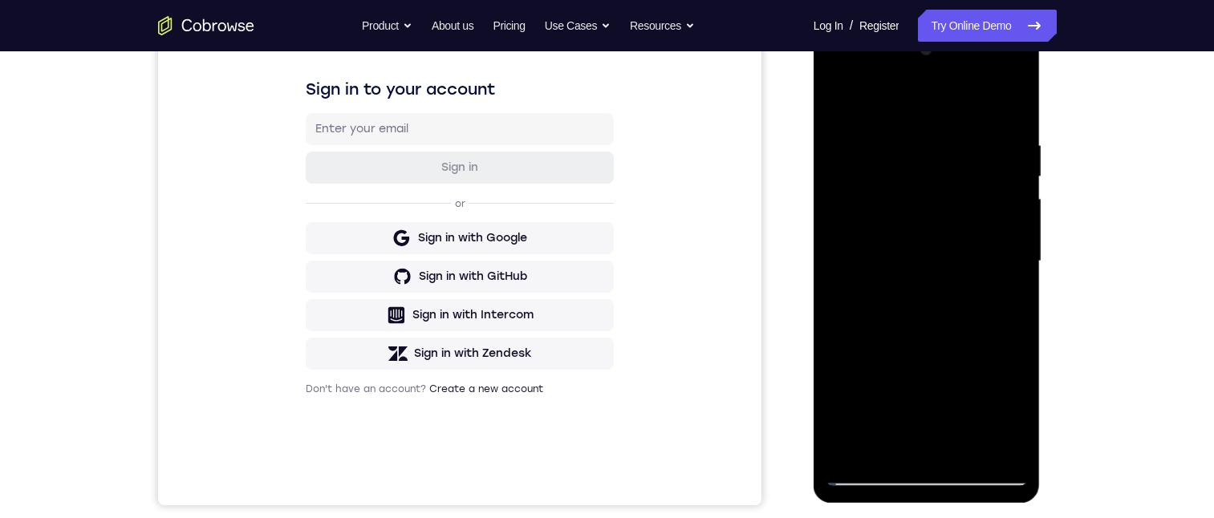
click at [851, 114] on div at bounding box center [927, 261] width 202 height 449
drag, startPoint x: 841, startPoint y: 214, endPoint x: 887, endPoint y: 227, distance: 47.5
click at [917, 233] on div at bounding box center [927, 261] width 202 height 449
click at [857, 227] on div at bounding box center [927, 261] width 202 height 449
click at [1009, 74] on div at bounding box center [927, 261] width 202 height 449
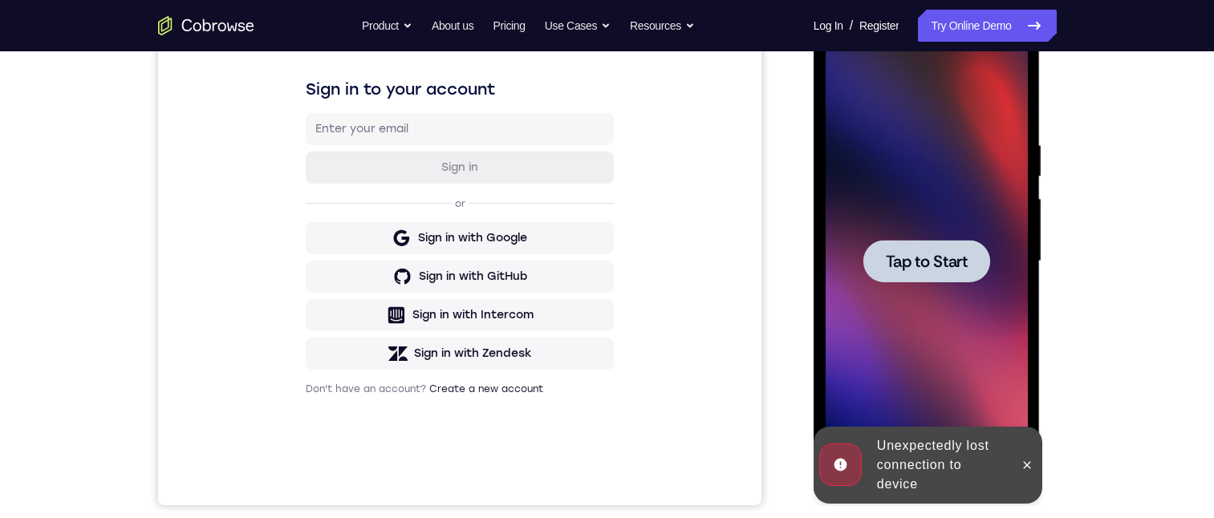
click at [940, 267] on span "Tap to Start" at bounding box center [927, 262] width 82 height 16
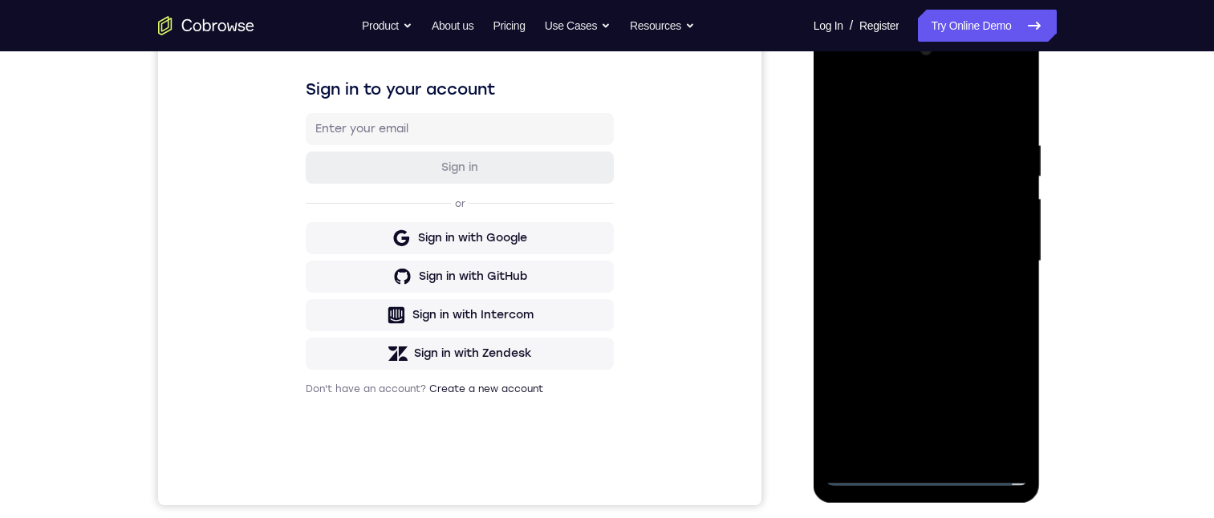
click at [928, 470] on div at bounding box center [927, 261] width 202 height 449
drag, startPoint x: 907, startPoint y: 152, endPoint x: 905, endPoint y: 140, distance: 12.3
click at [906, 149] on div at bounding box center [927, 261] width 202 height 449
click at [953, 177] on div at bounding box center [927, 261] width 202 height 449
click at [965, 195] on div at bounding box center [927, 261] width 202 height 449
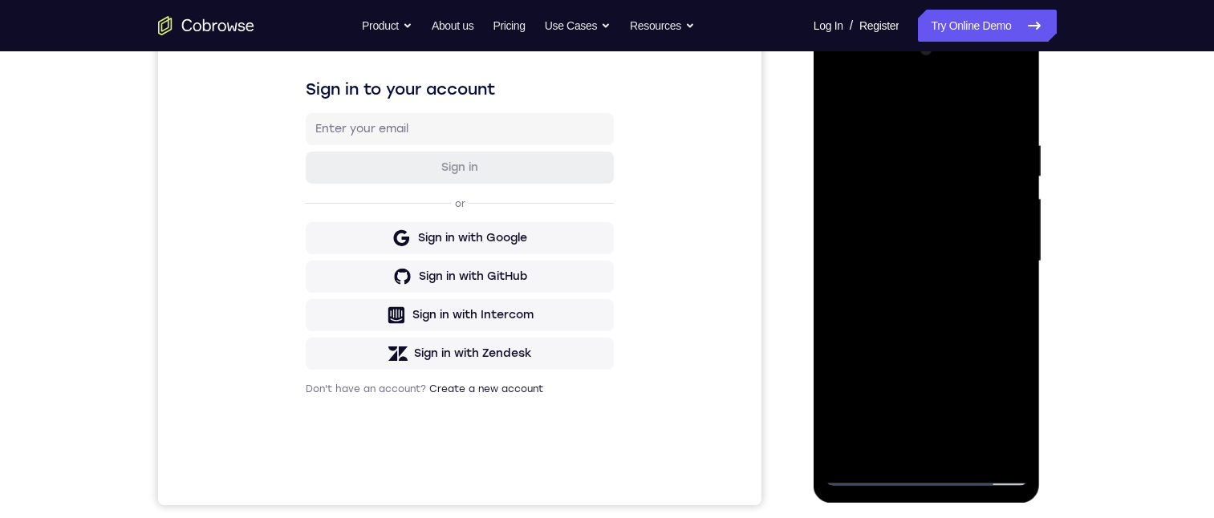
click at [926, 138] on div at bounding box center [927, 261] width 202 height 449
click at [952, 151] on div at bounding box center [927, 261] width 202 height 449
click at [870, 468] on div at bounding box center [927, 261] width 202 height 449
click at [1016, 440] on div at bounding box center [927, 261] width 202 height 449
click at [891, 189] on div at bounding box center [927, 261] width 202 height 449
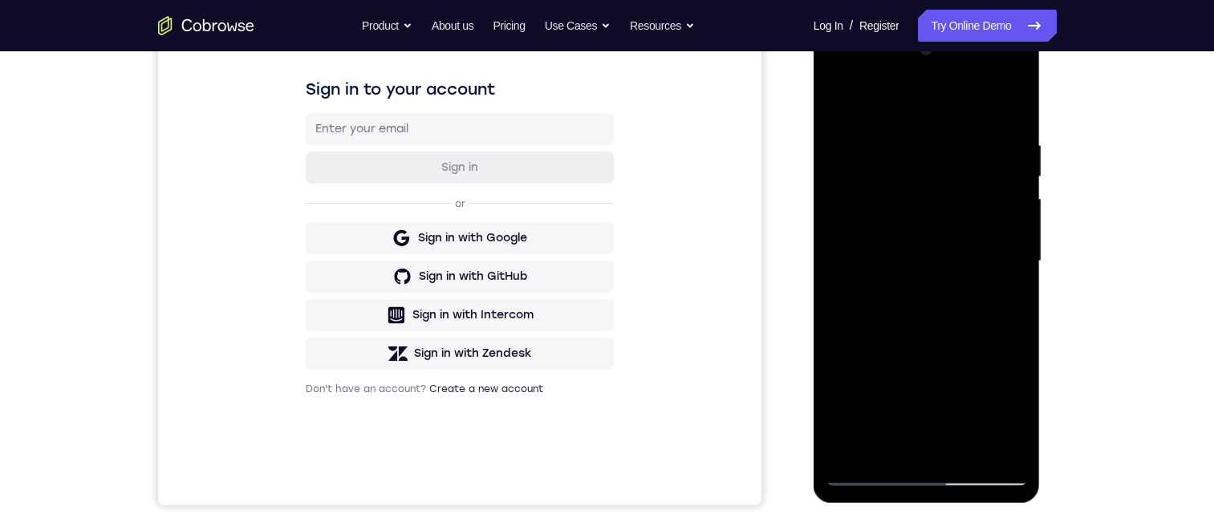
click at [865, 471] on div at bounding box center [927, 261] width 202 height 449
click at [854, 128] on div at bounding box center [927, 261] width 202 height 449
click at [1002, 183] on div at bounding box center [927, 261] width 202 height 449
click at [981, 432] on div at bounding box center [927, 261] width 202 height 449
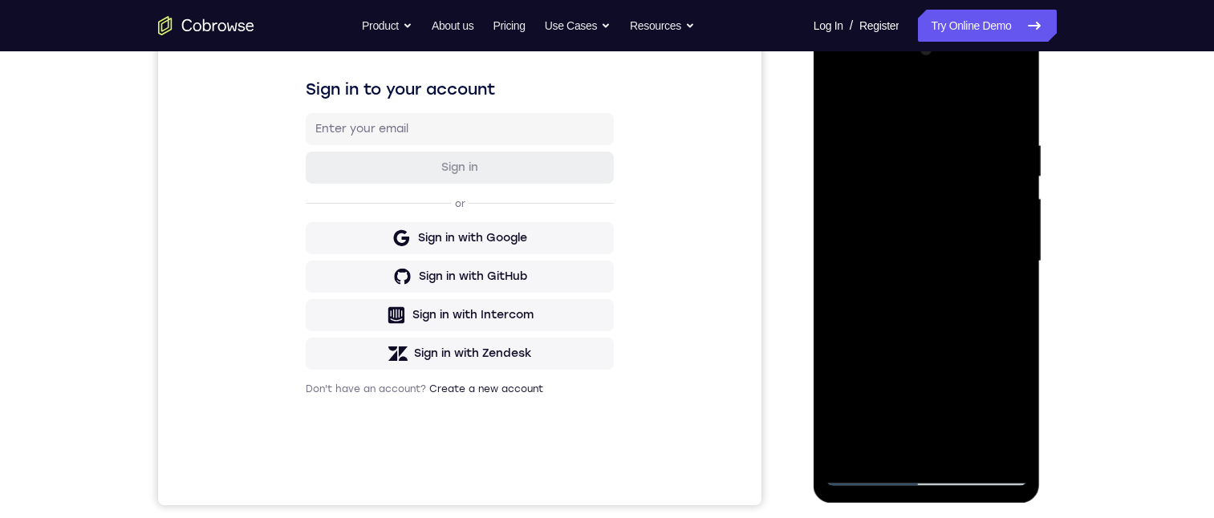
click at [1002, 440] on div at bounding box center [927, 261] width 202 height 449
click at [927, 471] on div at bounding box center [927, 261] width 202 height 449
drag, startPoint x: 834, startPoint y: 151, endPoint x: 820, endPoint y: 121, distance: 32.7
click at [818, 122] on div at bounding box center [927, 264] width 227 height 478
click at [907, 291] on div at bounding box center [927, 261] width 202 height 449
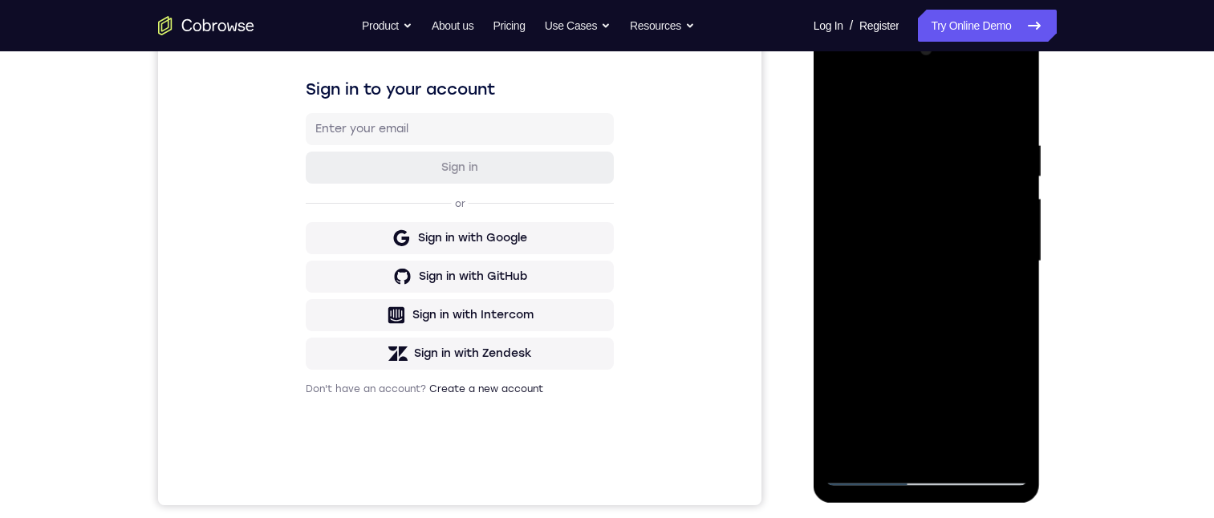
click at [849, 226] on div at bounding box center [927, 261] width 202 height 449
click at [856, 440] on div at bounding box center [927, 261] width 202 height 449
click at [854, 440] on div at bounding box center [927, 261] width 202 height 449
click at [950, 277] on div at bounding box center [927, 261] width 202 height 449
click at [983, 428] on div at bounding box center [927, 261] width 202 height 449
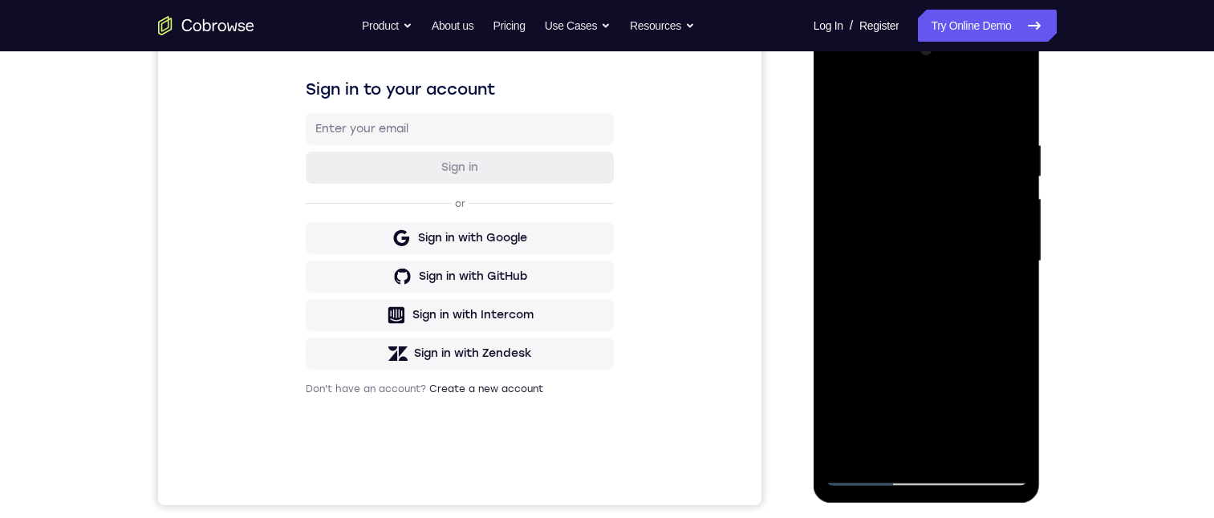
click at [901, 438] on div at bounding box center [927, 261] width 202 height 449
click at [1004, 448] on div at bounding box center [927, 261] width 202 height 449
drag, startPoint x: 992, startPoint y: 214, endPoint x: 846, endPoint y: 250, distance: 149.4
click at [846, 250] on div at bounding box center [927, 261] width 202 height 449
click at [873, 203] on div at bounding box center [927, 261] width 202 height 449
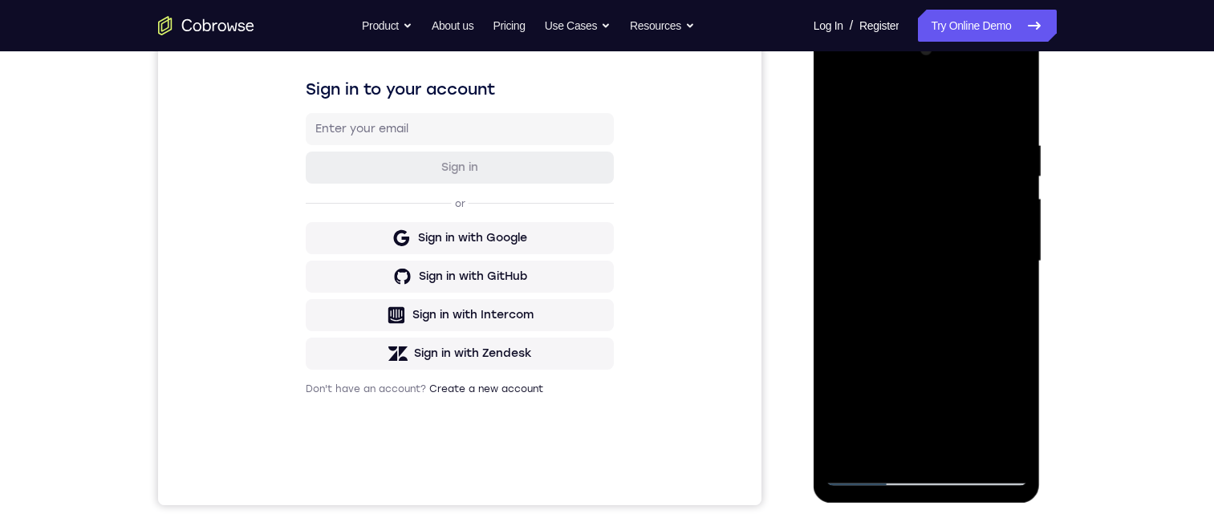
click at [990, 128] on div at bounding box center [927, 261] width 202 height 449
click at [996, 144] on div at bounding box center [927, 261] width 202 height 449
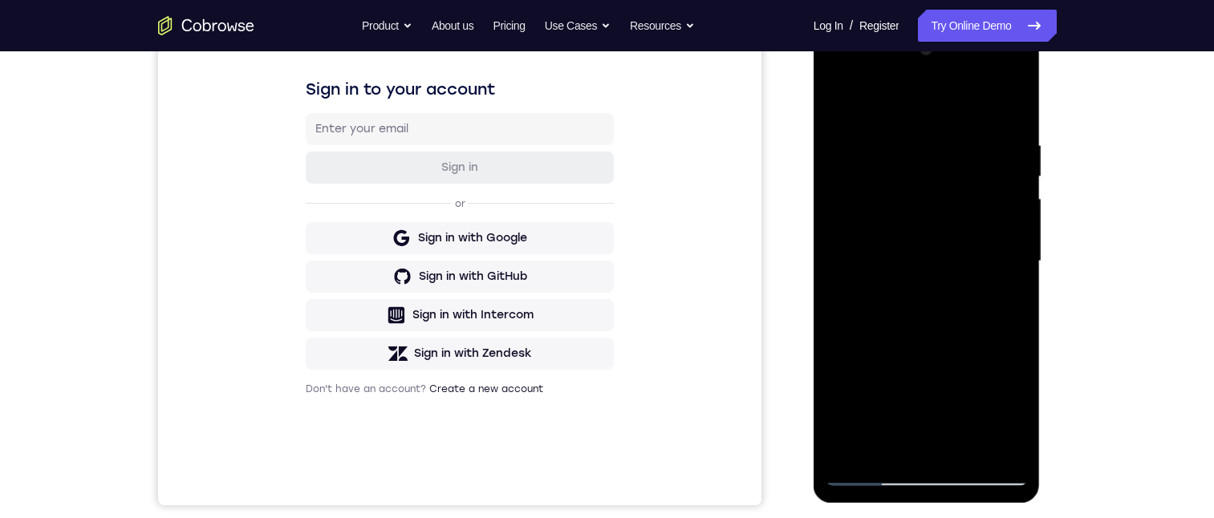
click at [996, 144] on div at bounding box center [927, 261] width 202 height 449
click at [996, 148] on div at bounding box center [927, 261] width 202 height 449
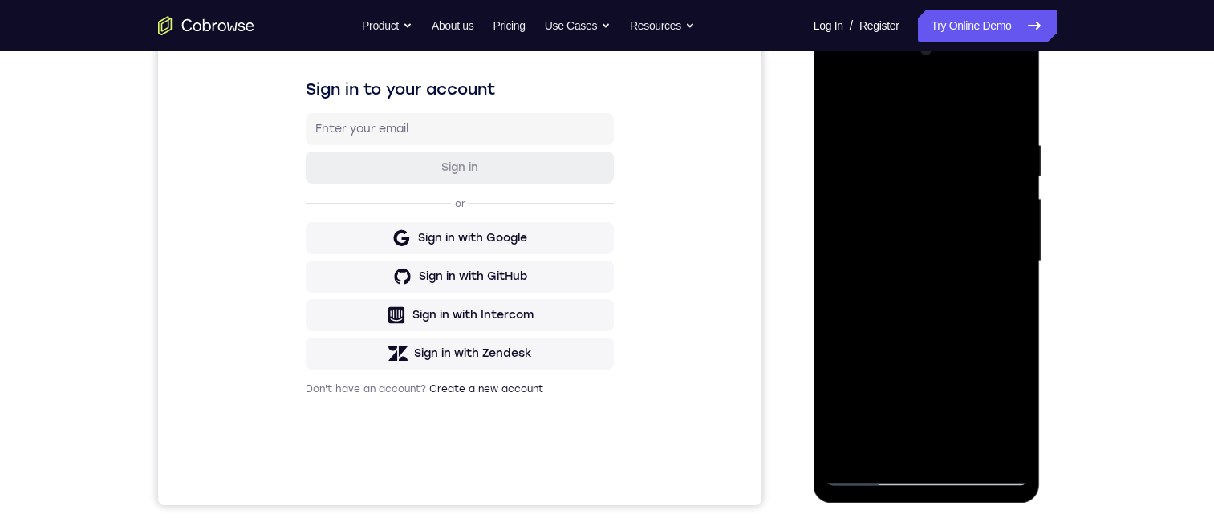
click at [996, 148] on div at bounding box center [927, 261] width 202 height 449
click at [996, 149] on div at bounding box center [927, 261] width 202 height 449
click at [988, 423] on div at bounding box center [927, 261] width 202 height 449
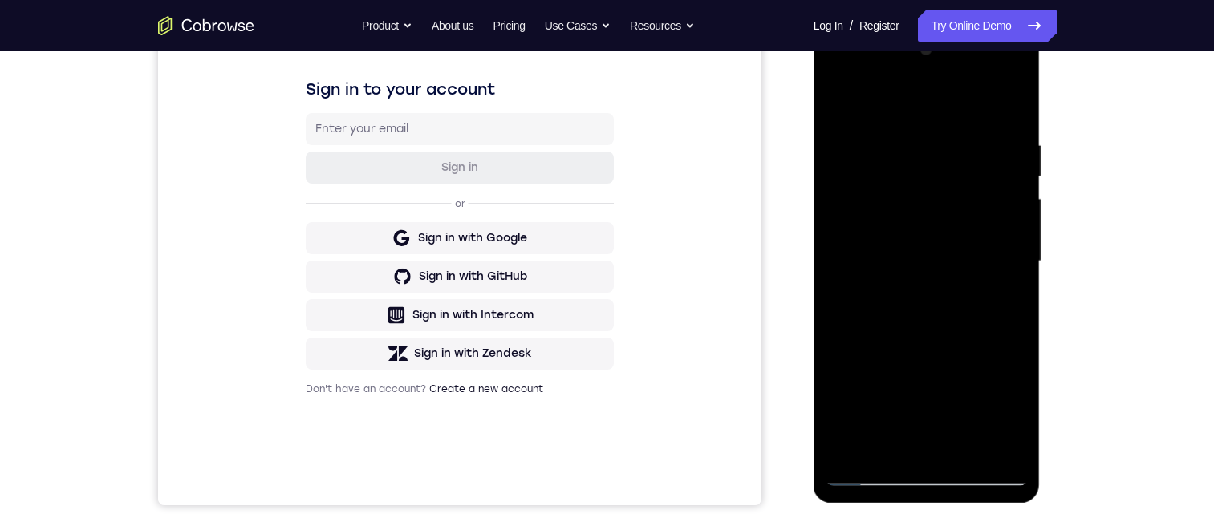
click at [850, 429] on div at bounding box center [927, 261] width 202 height 449
click at [1008, 448] on div at bounding box center [927, 261] width 202 height 449
click at [992, 214] on div at bounding box center [927, 261] width 202 height 449
click at [995, 182] on div at bounding box center [927, 261] width 202 height 449
click at [997, 182] on div at bounding box center [927, 261] width 202 height 449
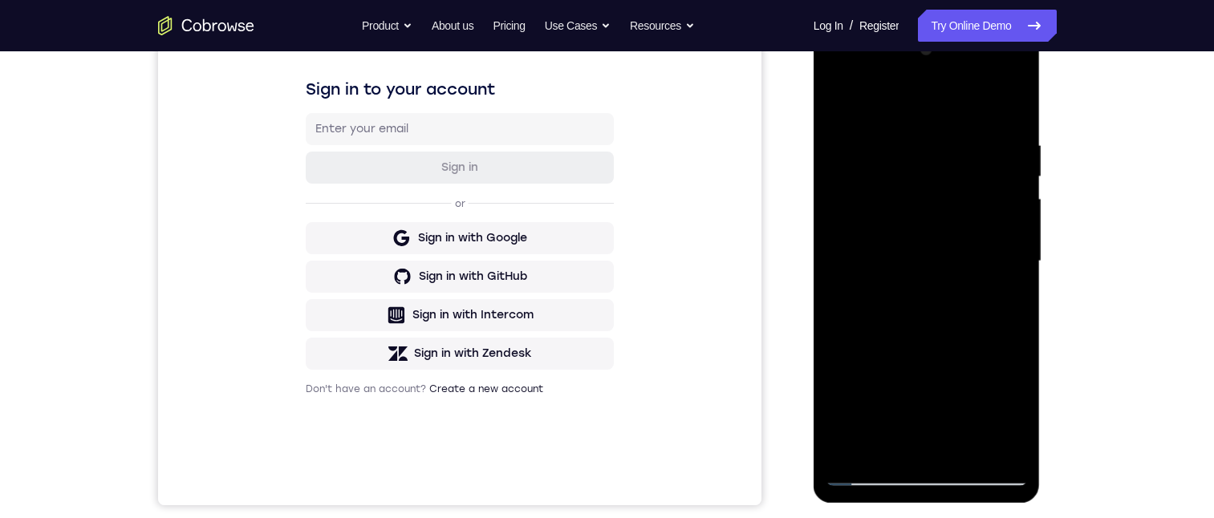
click at [1007, 224] on div at bounding box center [927, 261] width 202 height 449
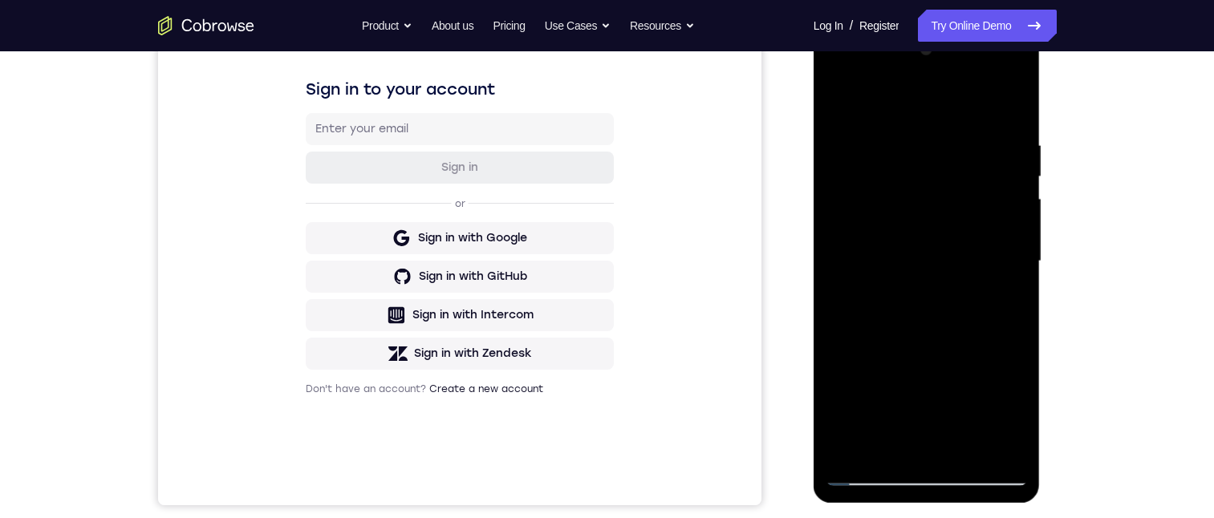
click at [1007, 224] on div at bounding box center [927, 261] width 202 height 449
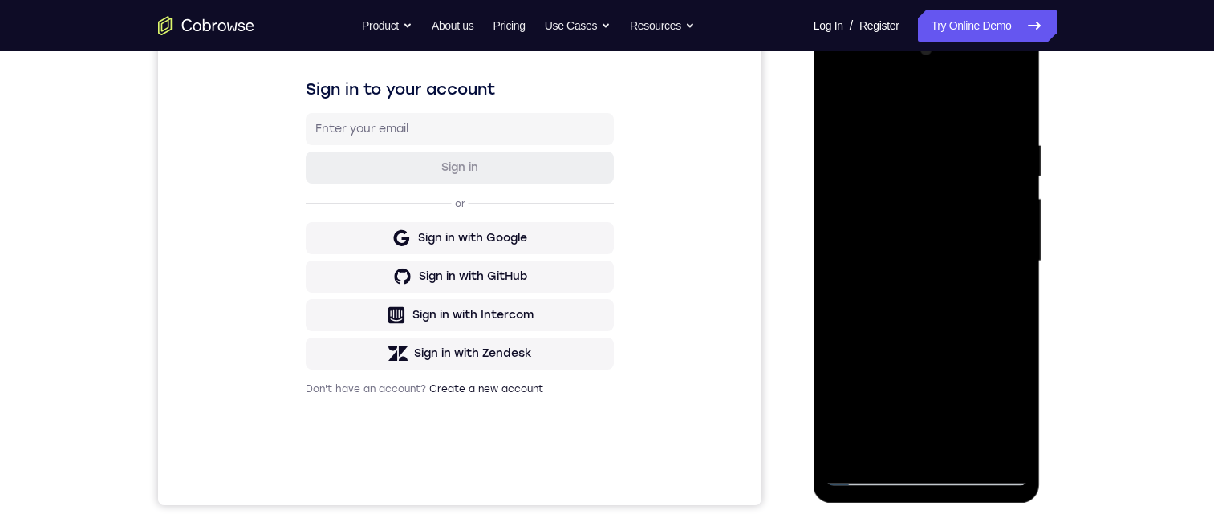
click at [1007, 224] on div at bounding box center [927, 261] width 202 height 449
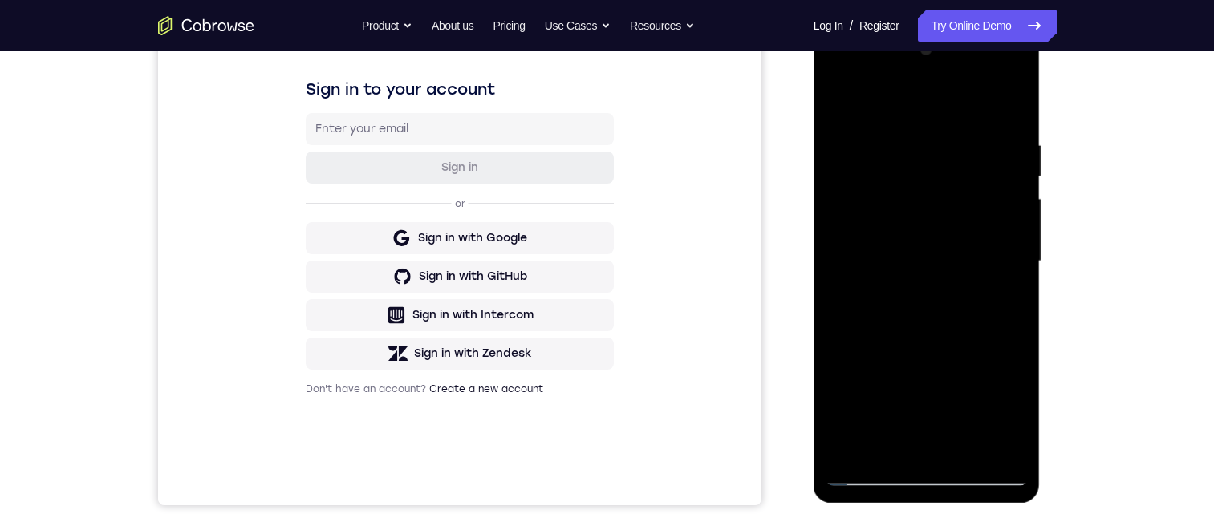
click at [1001, 226] on div at bounding box center [927, 261] width 202 height 449
click at [1013, 222] on div at bounding box center [927, 261] width 202 height 449
click at [1021, 221] on div at bounding box center [927, 261] width 202 height 449
click at [1017, 222] on div at bounding box center [927, 261] width 202 height 449
click at [1004, 223] on div at bounding box center [927, 261] width 202 height 449
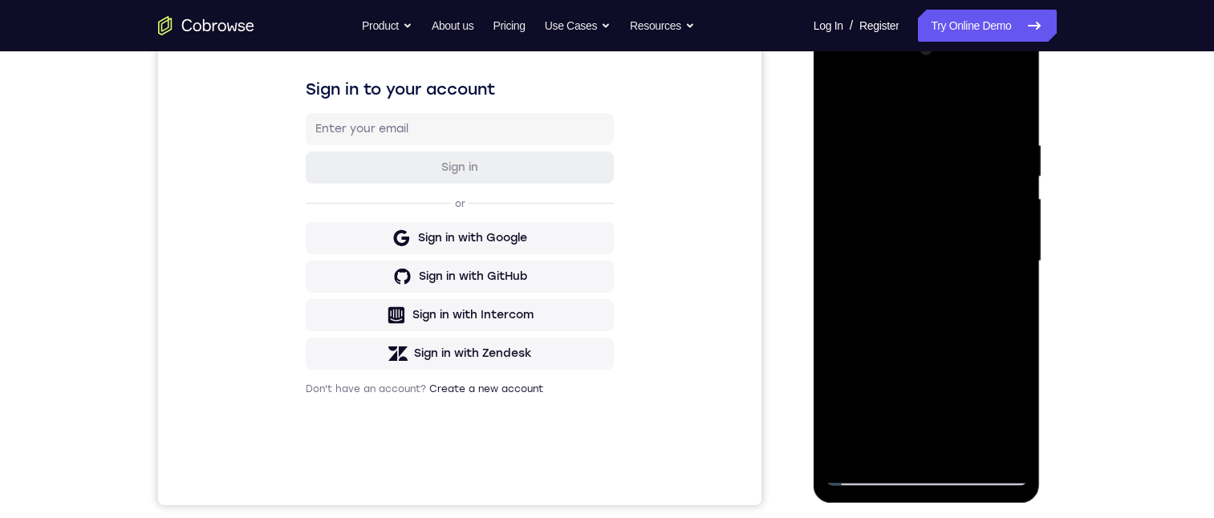
click at [987, 428] on div at bounding box center [927, 261] width 202 height 449
click at [845, 428] on div at bounding box center [927, 261] width 202 height 449
click at [1011, 451] on div at bounding box center [927, 261] width 202 height 449
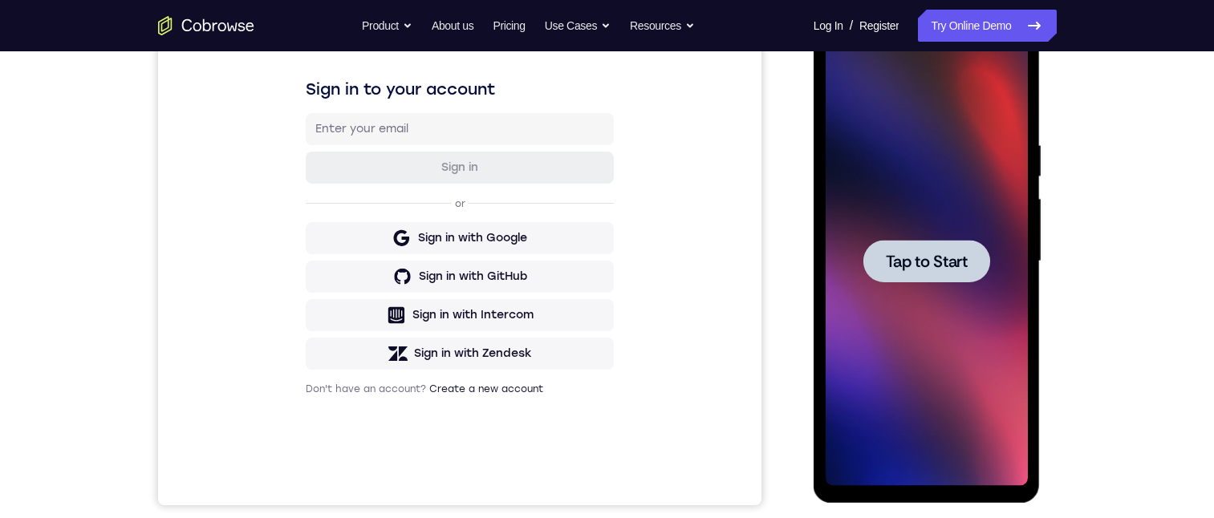
click at [948, 237] on div at bounding box center [927, 261] width 202 height 449
